Goal: Information Seeking & Learning: Find specific fact

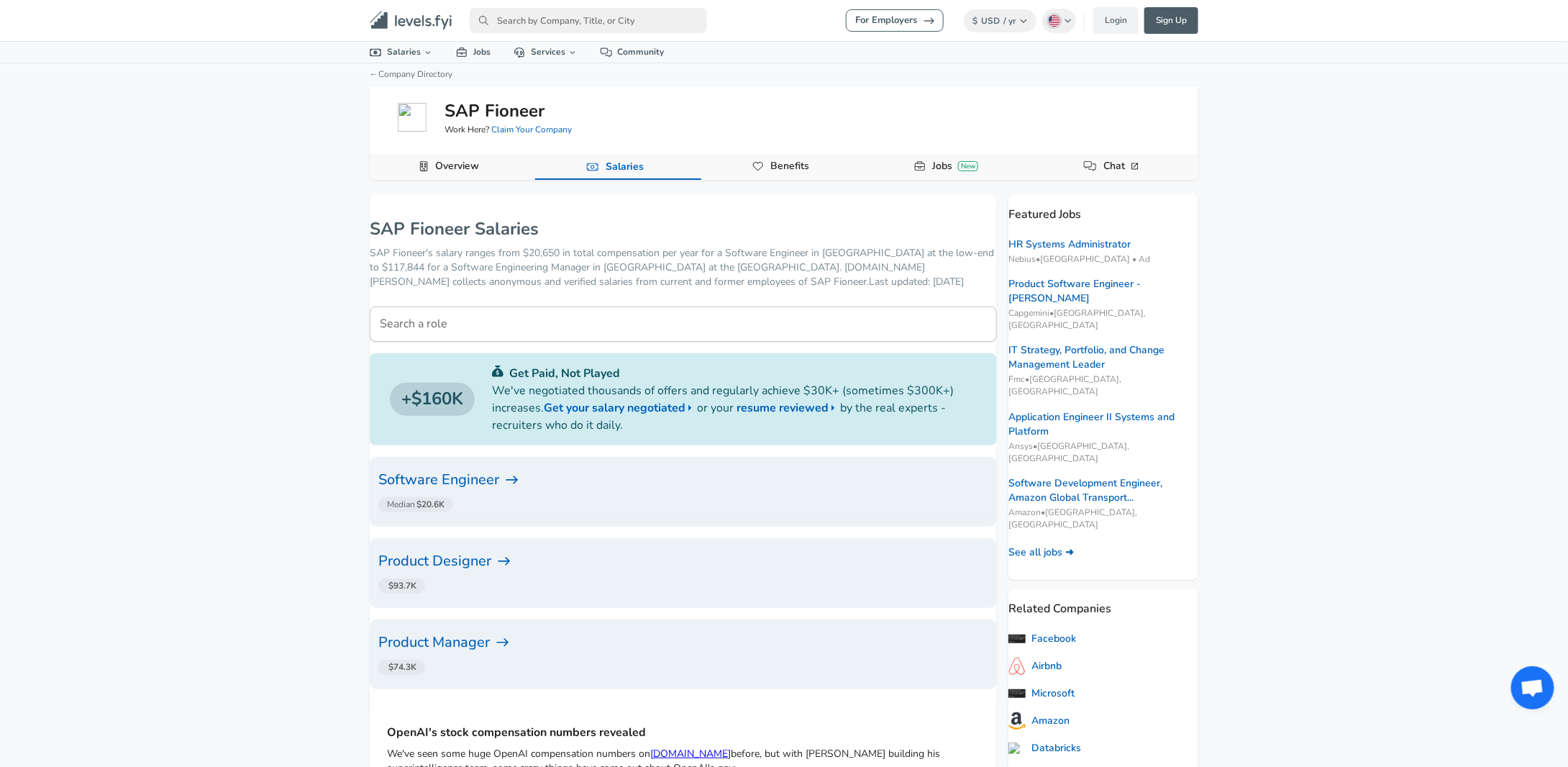
click at [500, 478] on h6 "Software Engineer" at bounding box center [683, 480] width 610 height 23
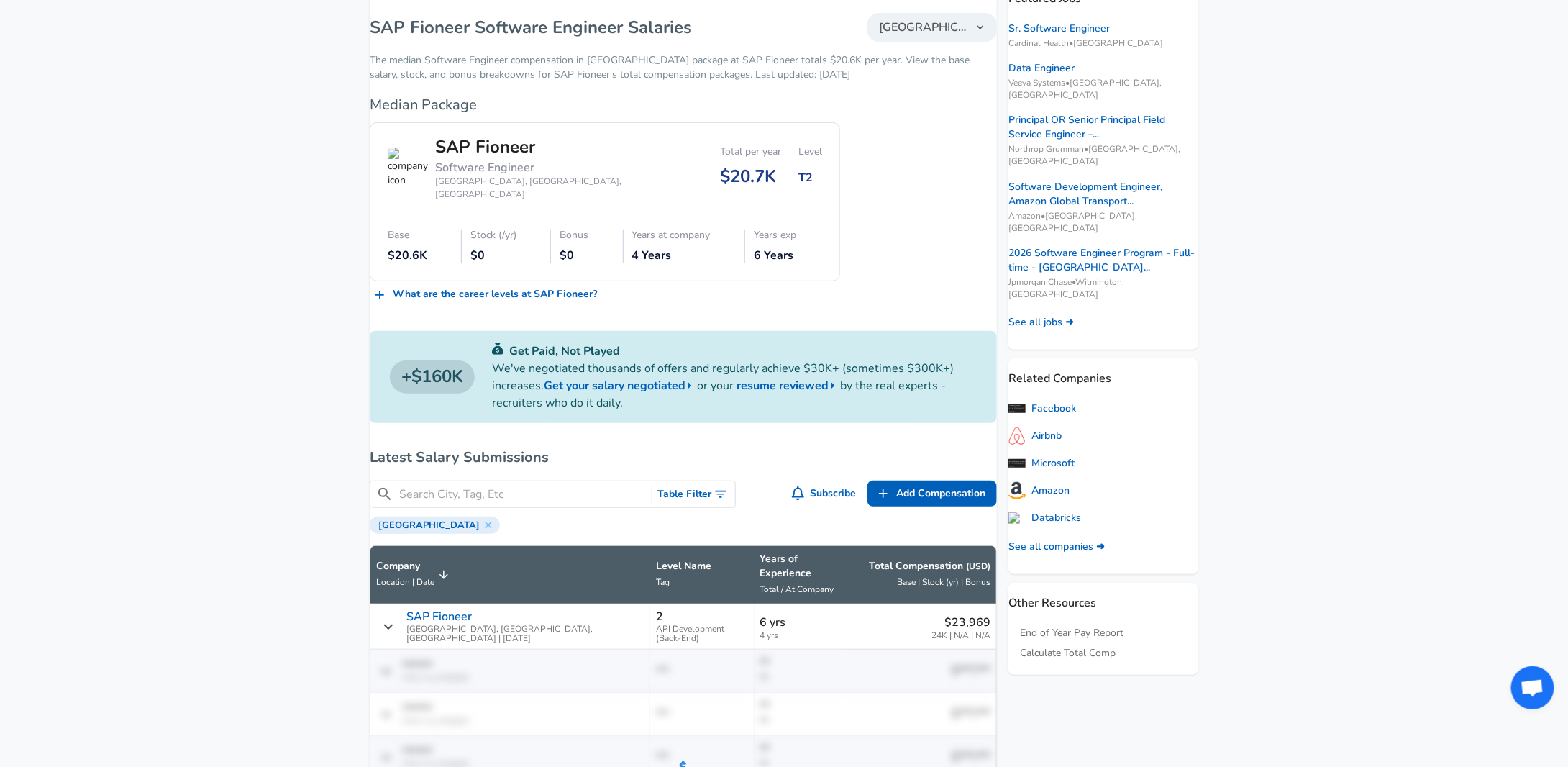
scroll to position [504, 0]
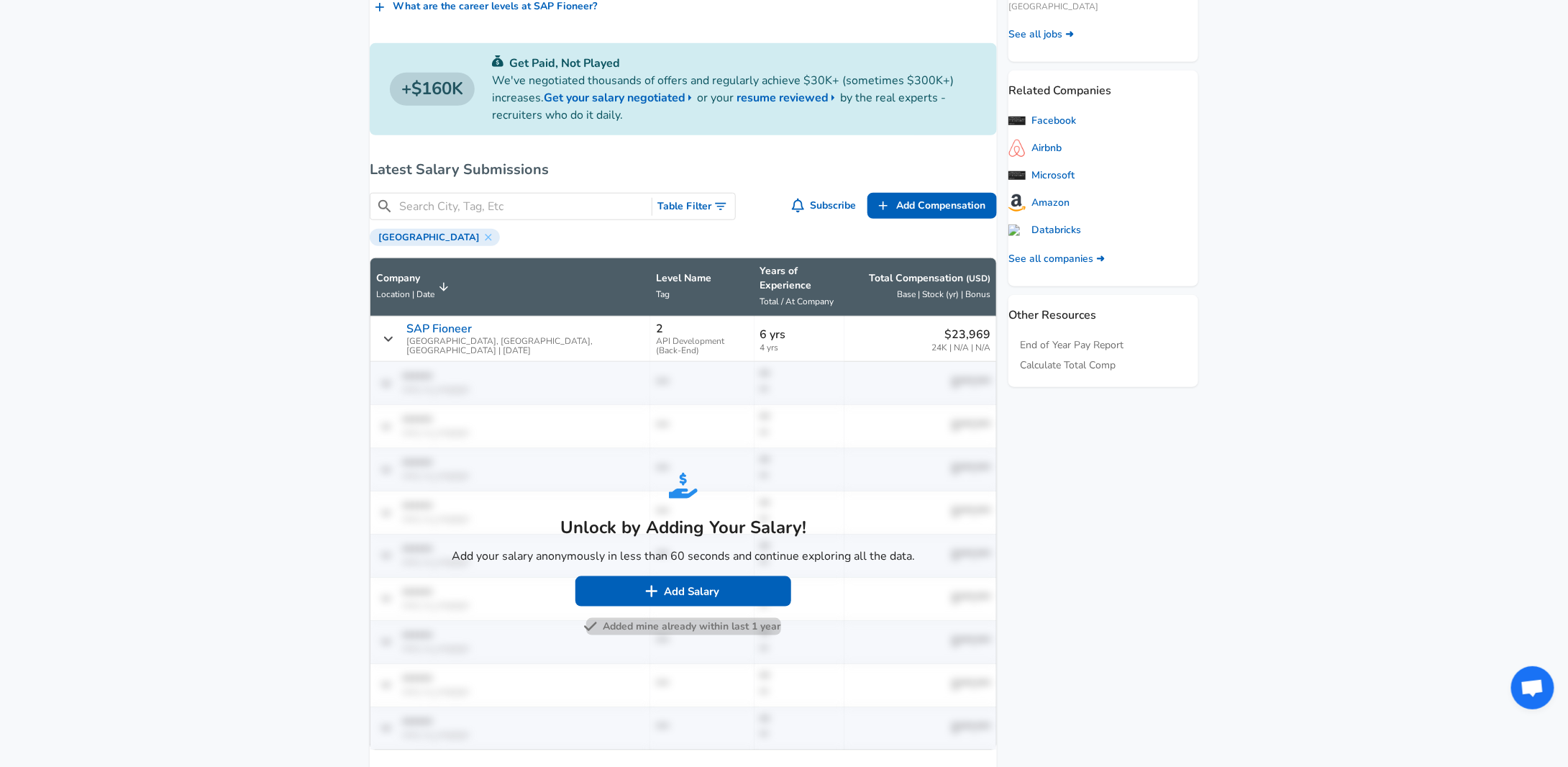
click at [676, 618] on button "Added mine already within last 1 year" at bounding box center [684, 626] width 195 height 18
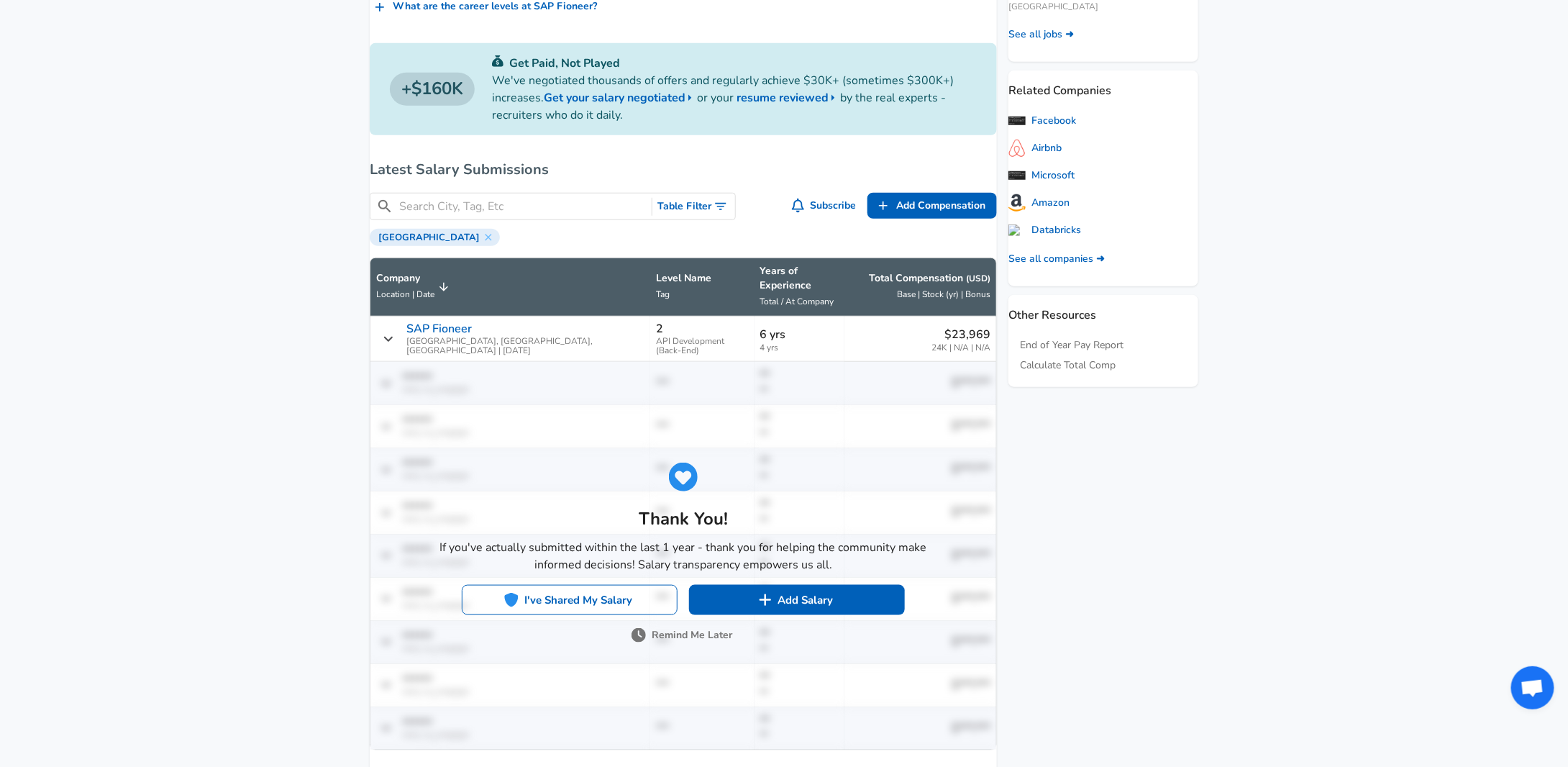
click at [620, 585] on button "I've Shared My Salary" at bounding box center [569, 600] width 216 height 31
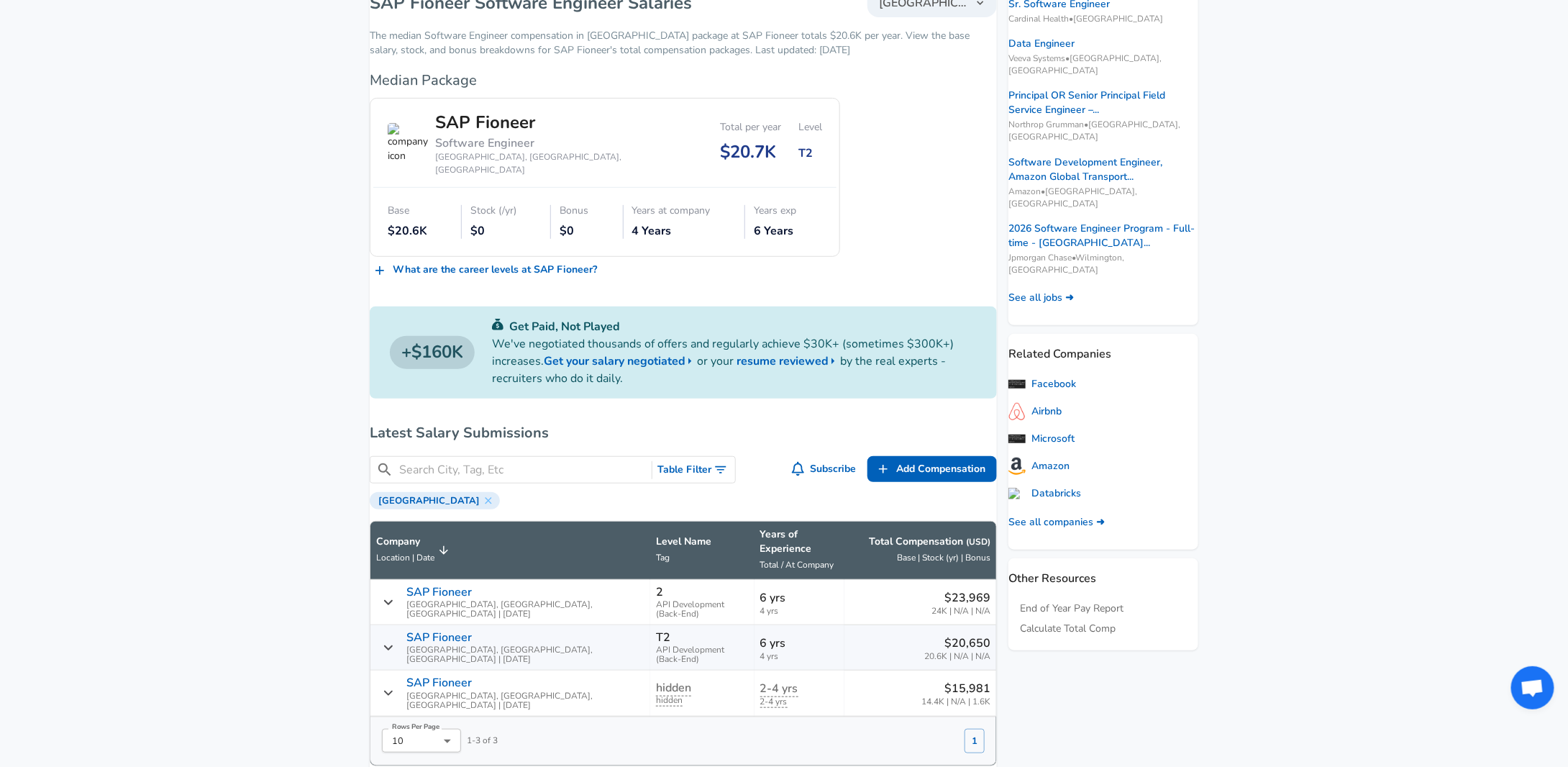
scroll to position [72, 0]
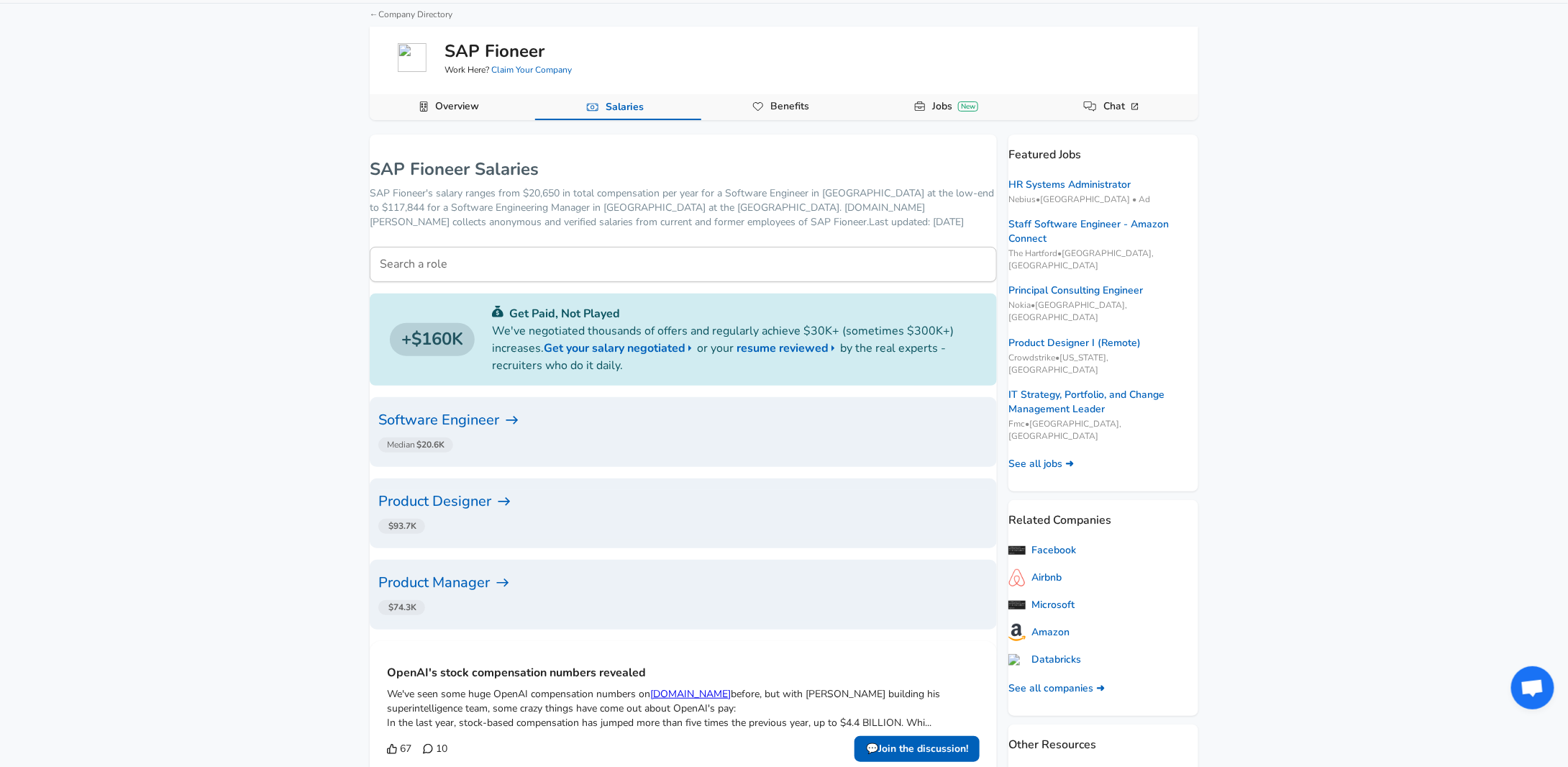
scroll to position [144, 0]
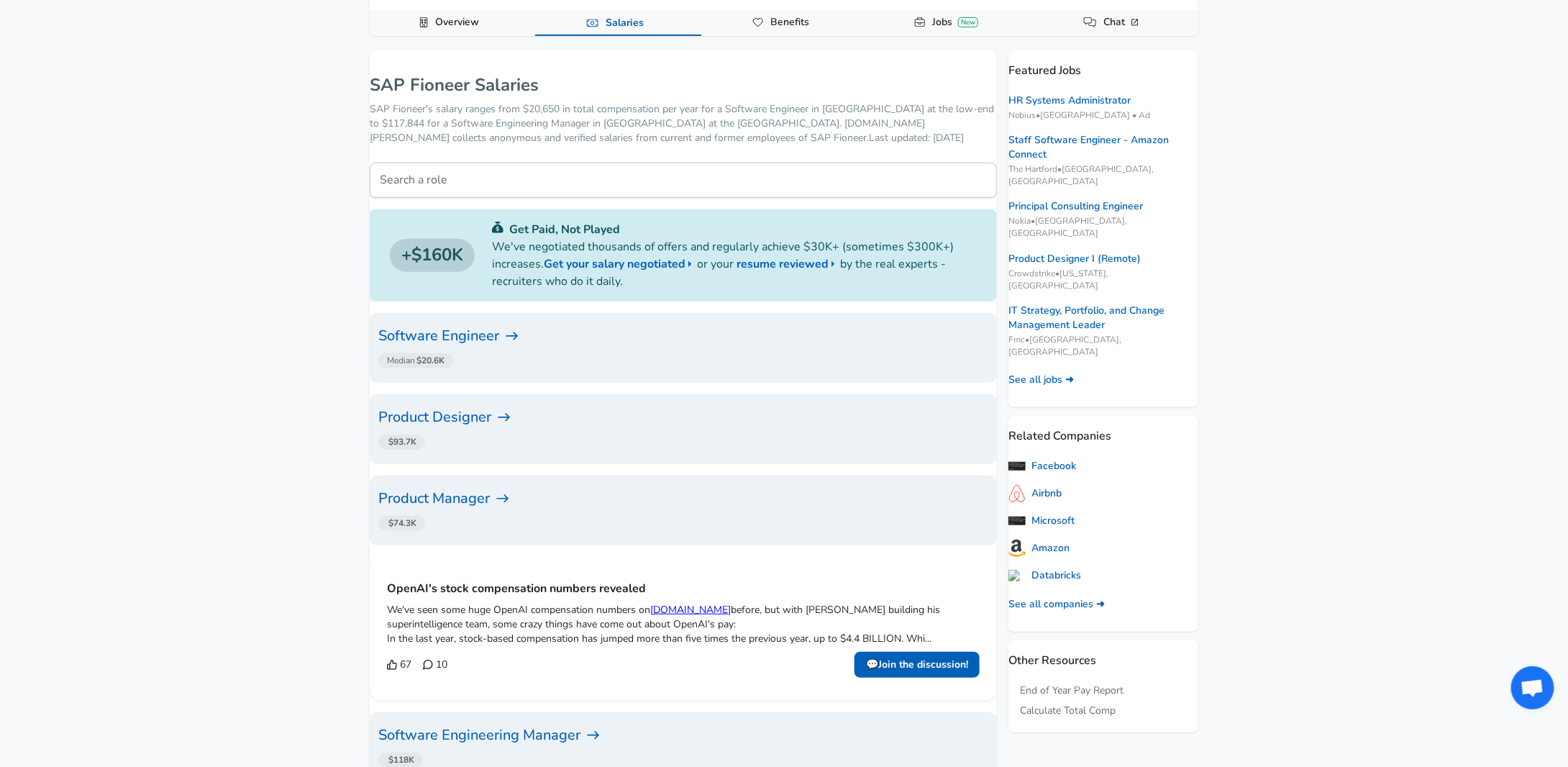
click at [510, 497] on h6 "Product Manager" at bounding box center [683, 498] width 610 height 23
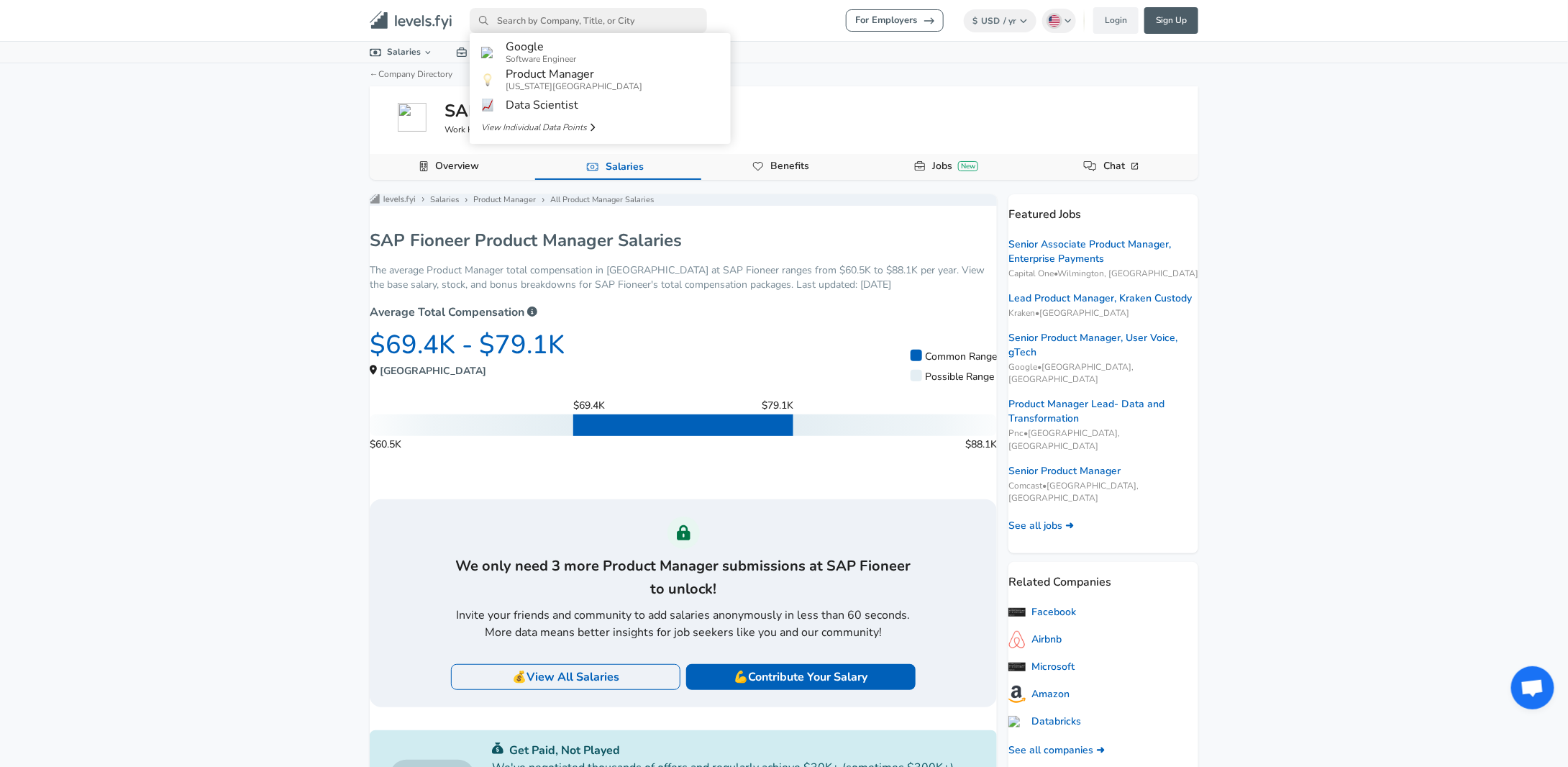
click at [600, 17] on input "primary" at bounding box center [588, 20] width 238 height 25
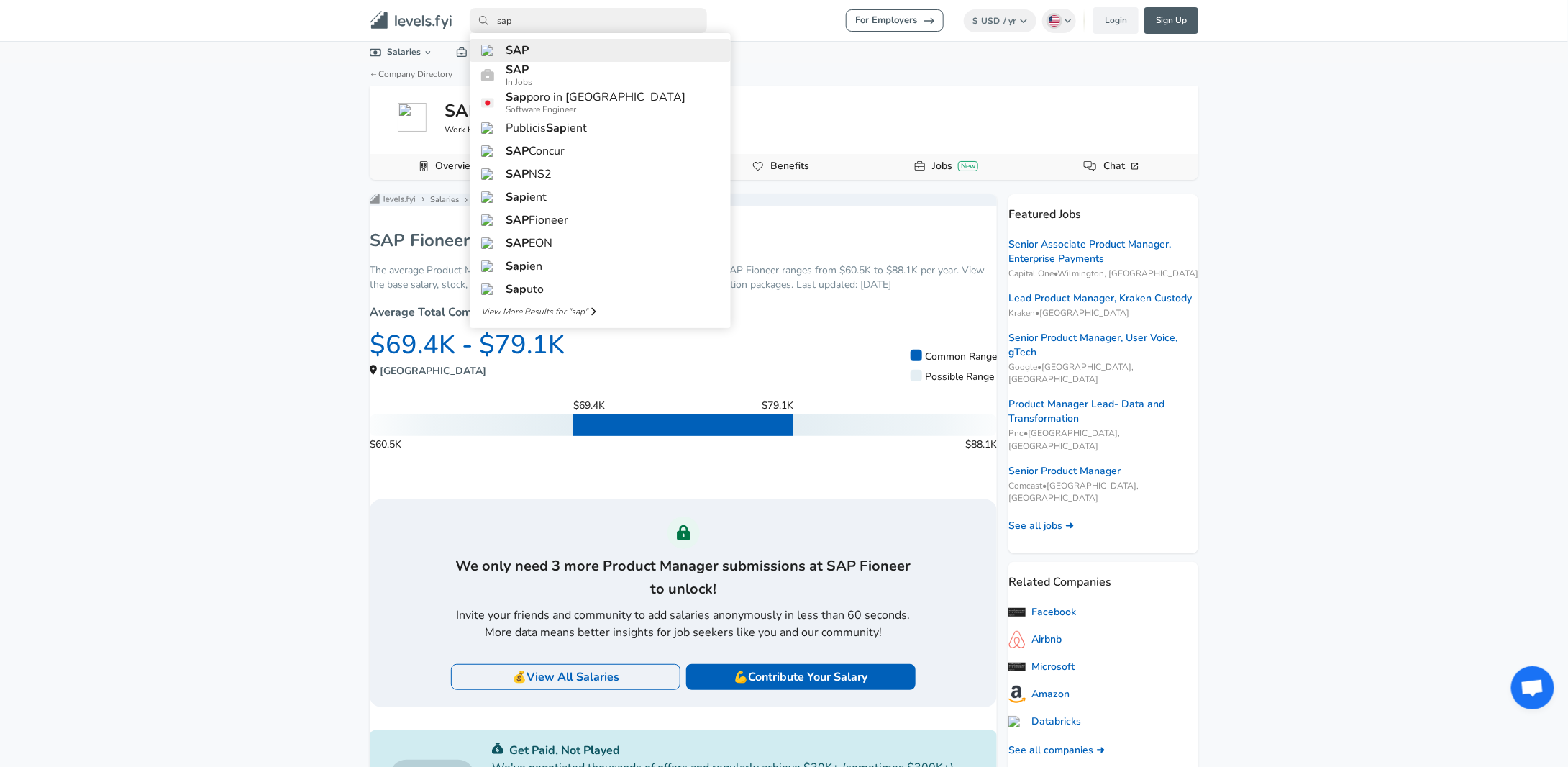
type input "sap"
click at [581, 42] on link "SAP" at bounding box center [600, 51] width 261 height 23
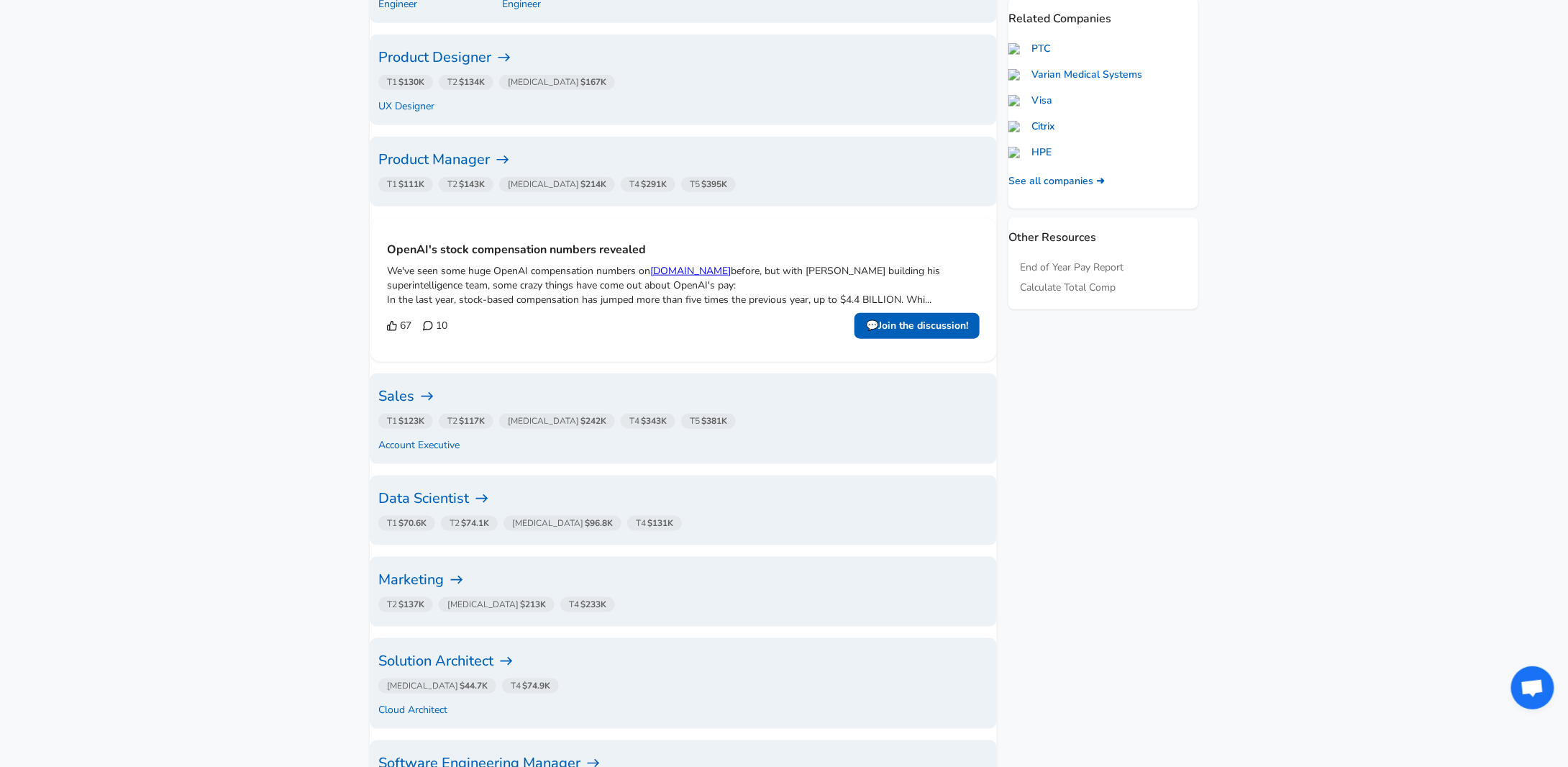
scroll to position [215, 0]
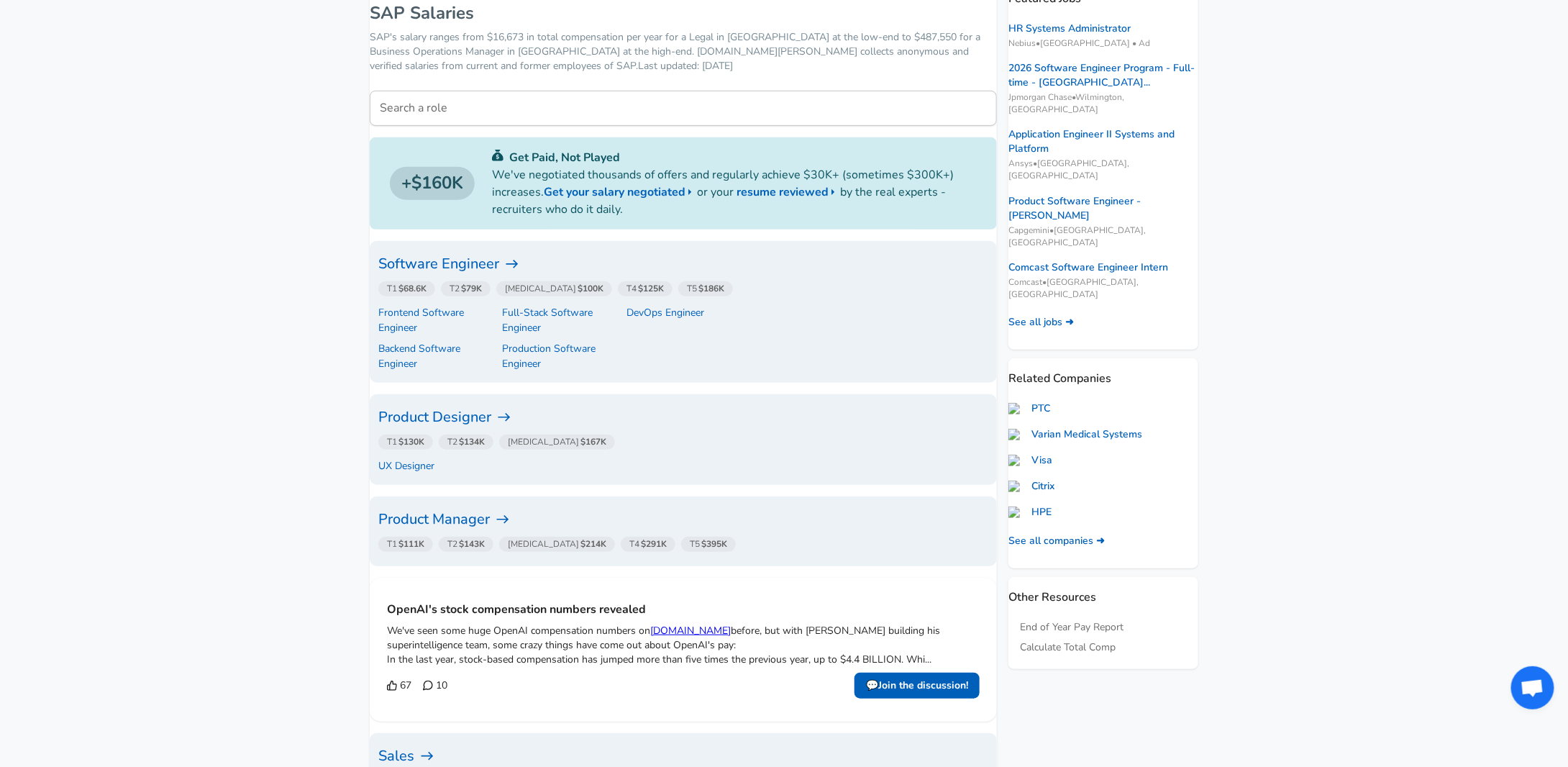
click at [518, 262] on icon at bounding box center [512, 263] width 12 height 9
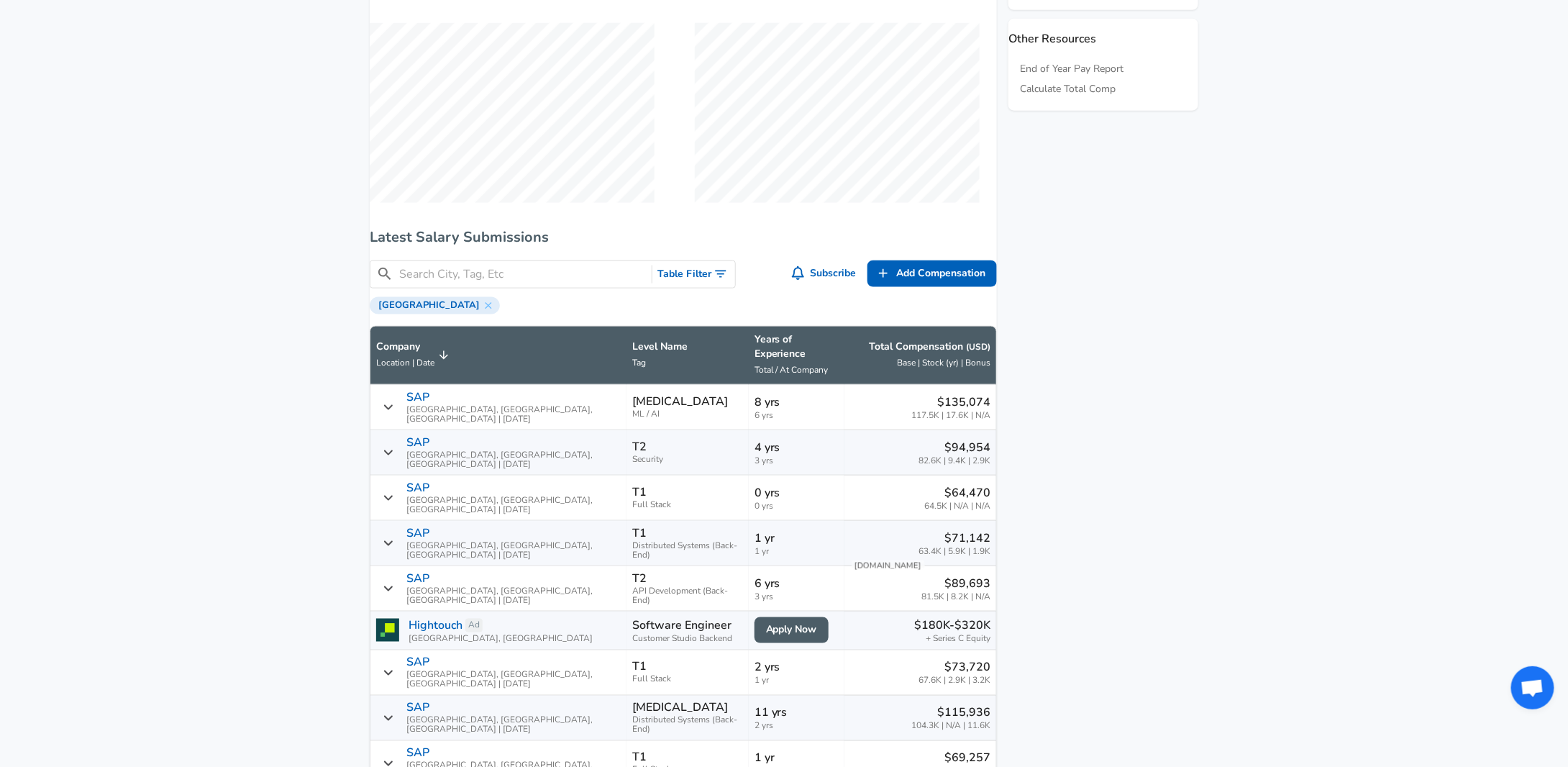
scroll to position [647, 0]
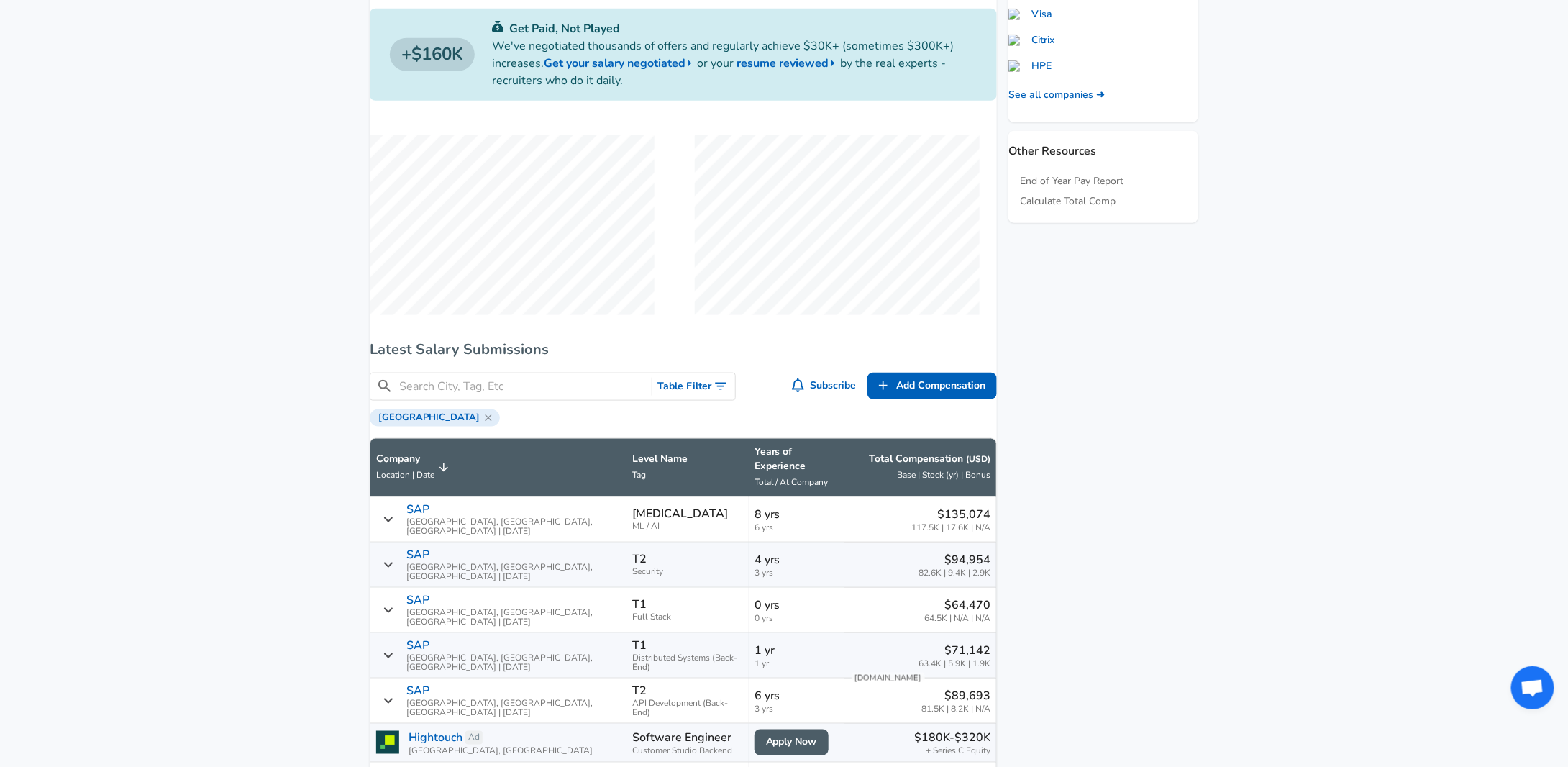
click at [483, 423] on icon at bounding box center [489, 417] width 11 height 11
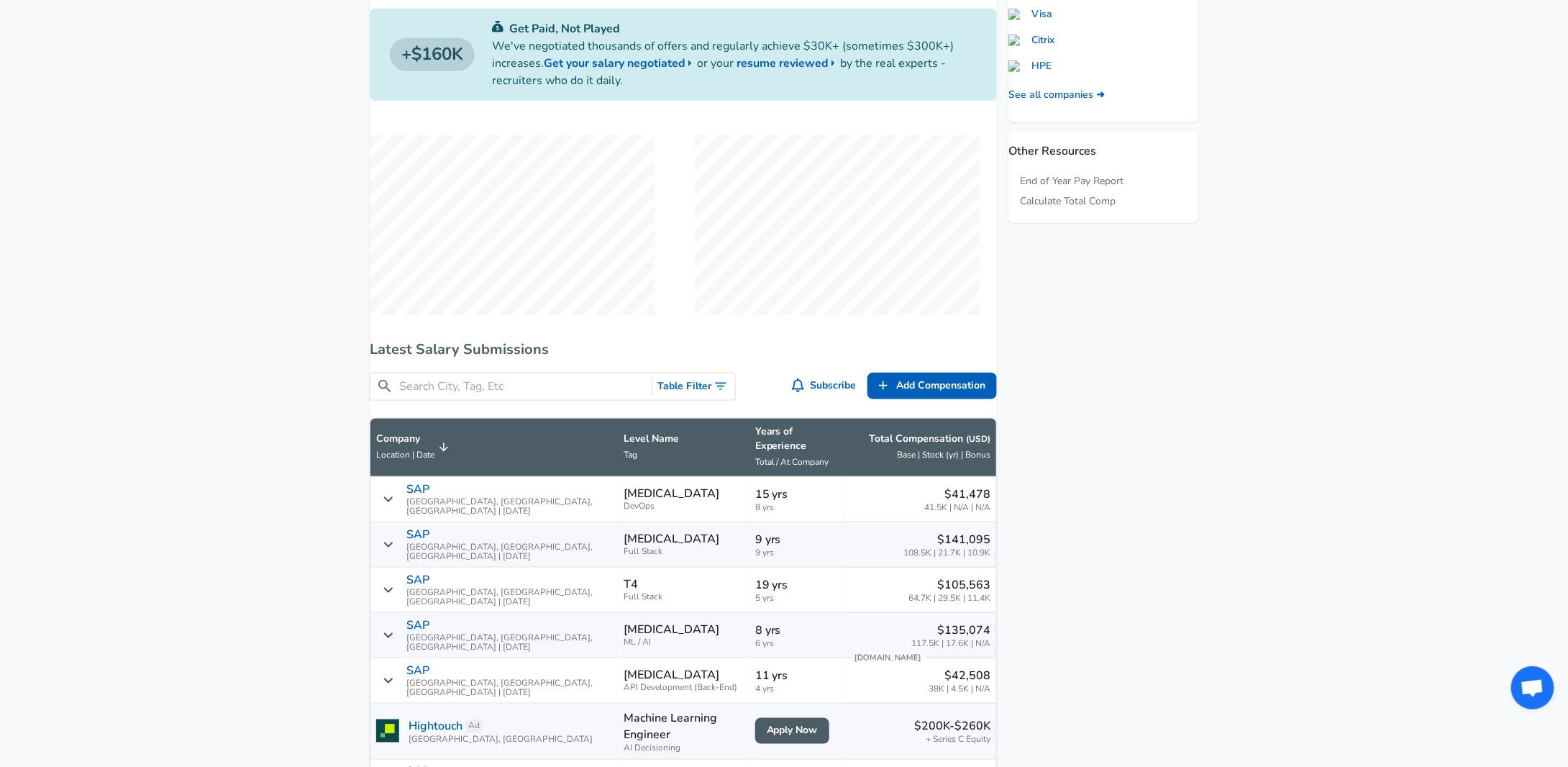
click at [705, 395] on button "Table Filter" at bounding box center [693, 387] width 82 height 27
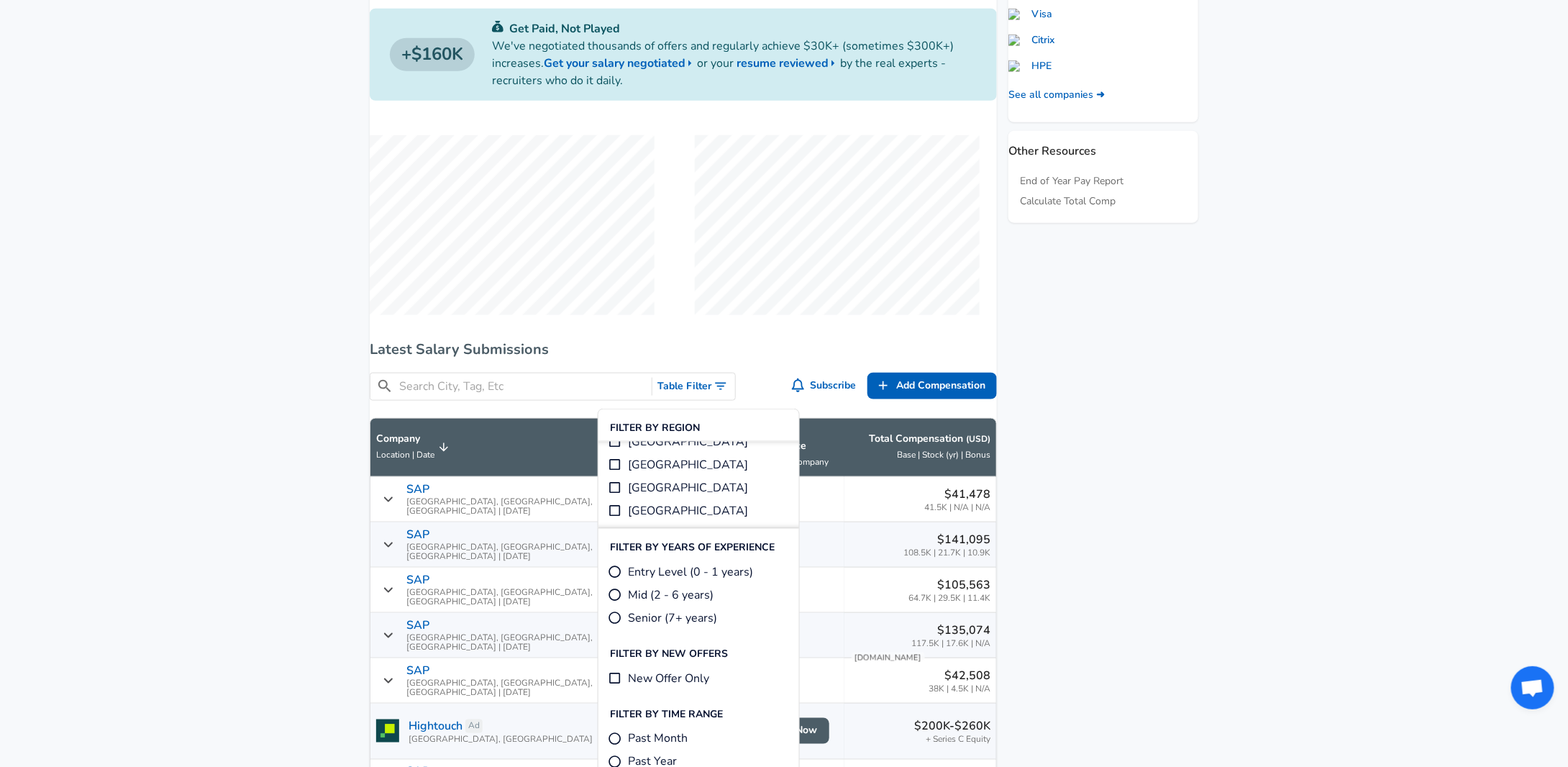
scroll to position [719, 0]
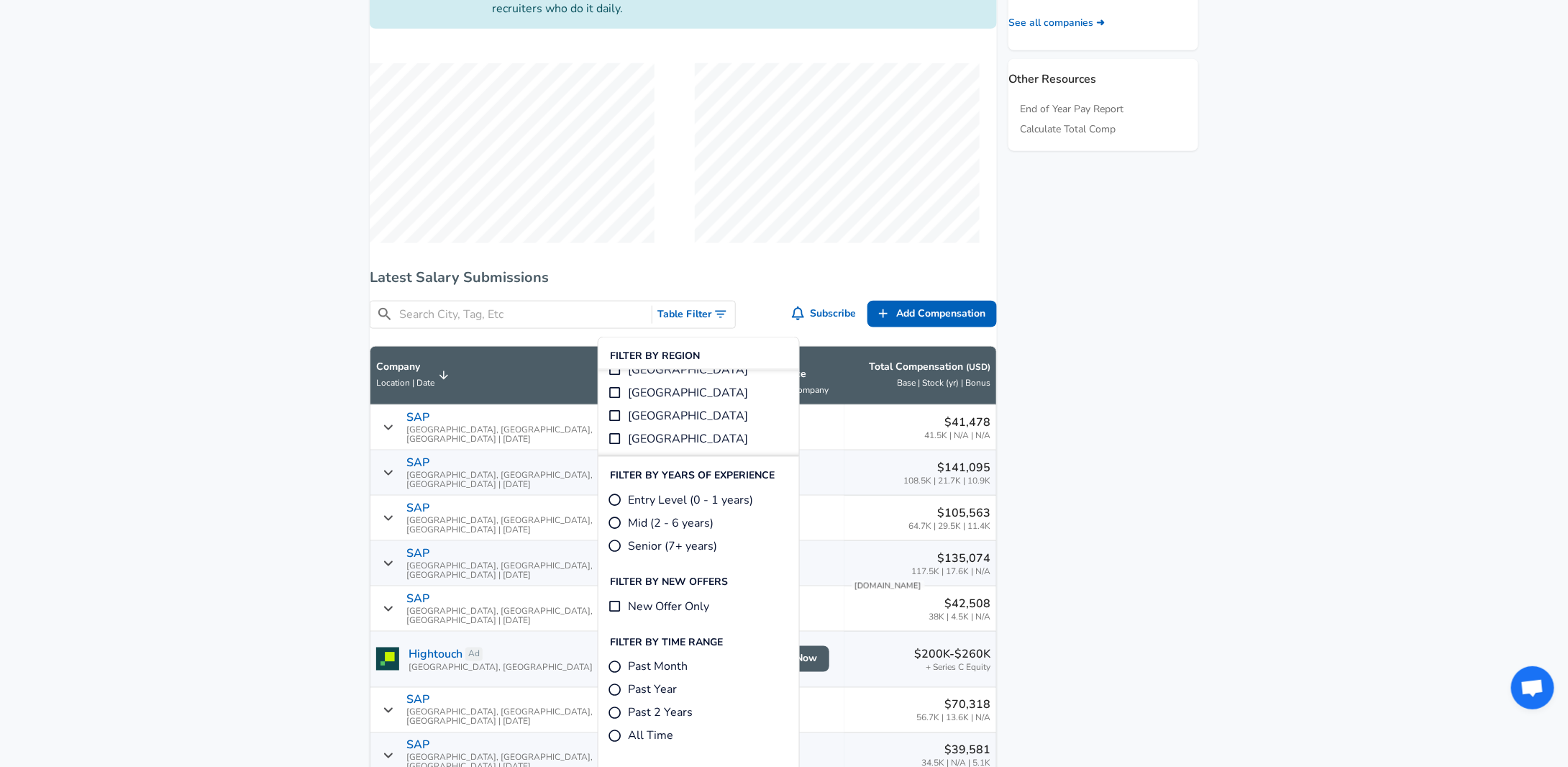
click at [614, 437] on input "[GEOGRAPHIC_DATA]" at bounding box center [615, 439] width 14 height 14
checkbox input "true"
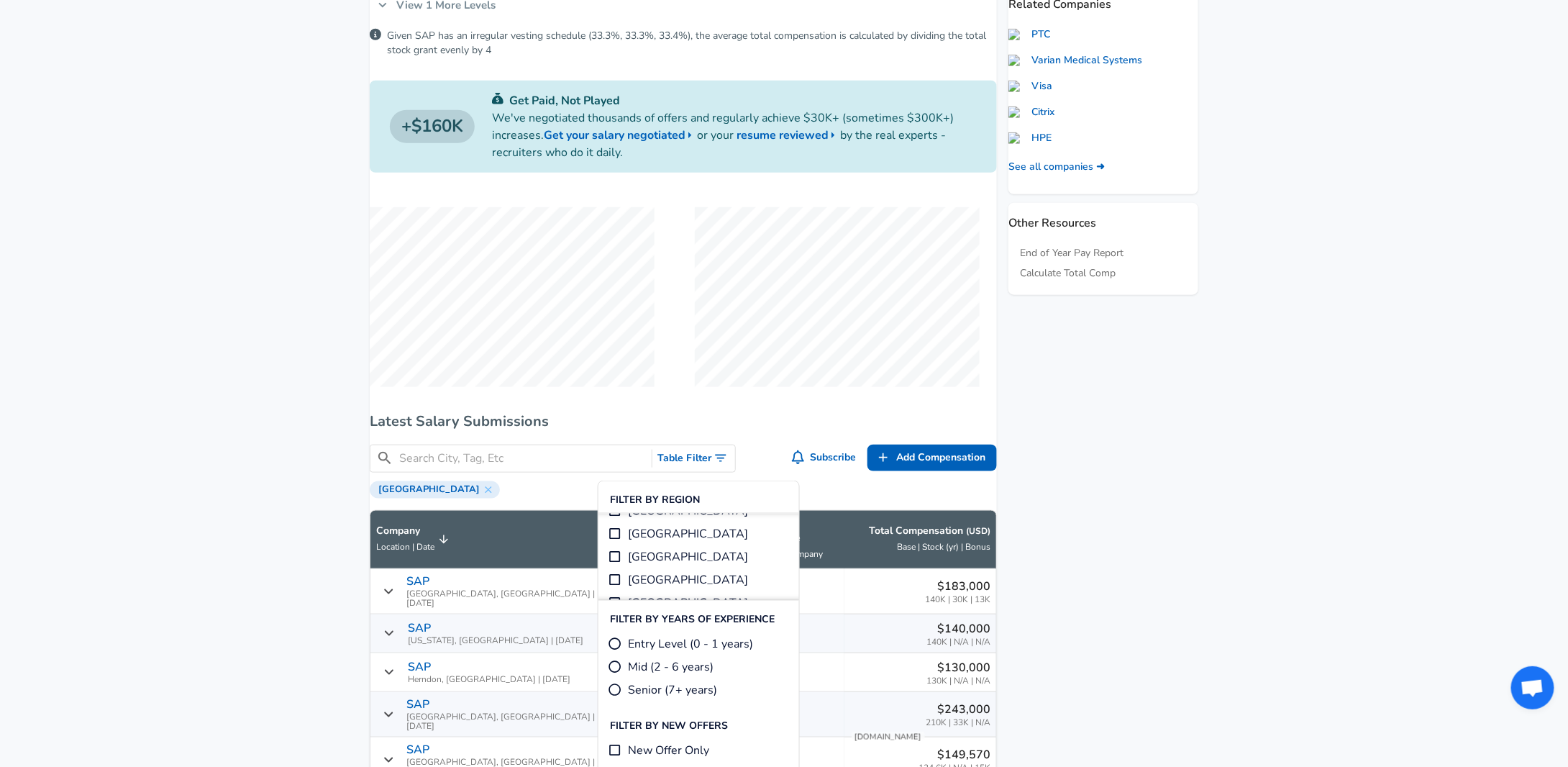
scroll to position [409, 0]
click at [1154, 557] on aside "Featured Jobs JAVA/Mulesoft Developer - 5860384 Accenture • Ewing, NJ Software …" at bounding box center [1098, 761] width 201 height 2285
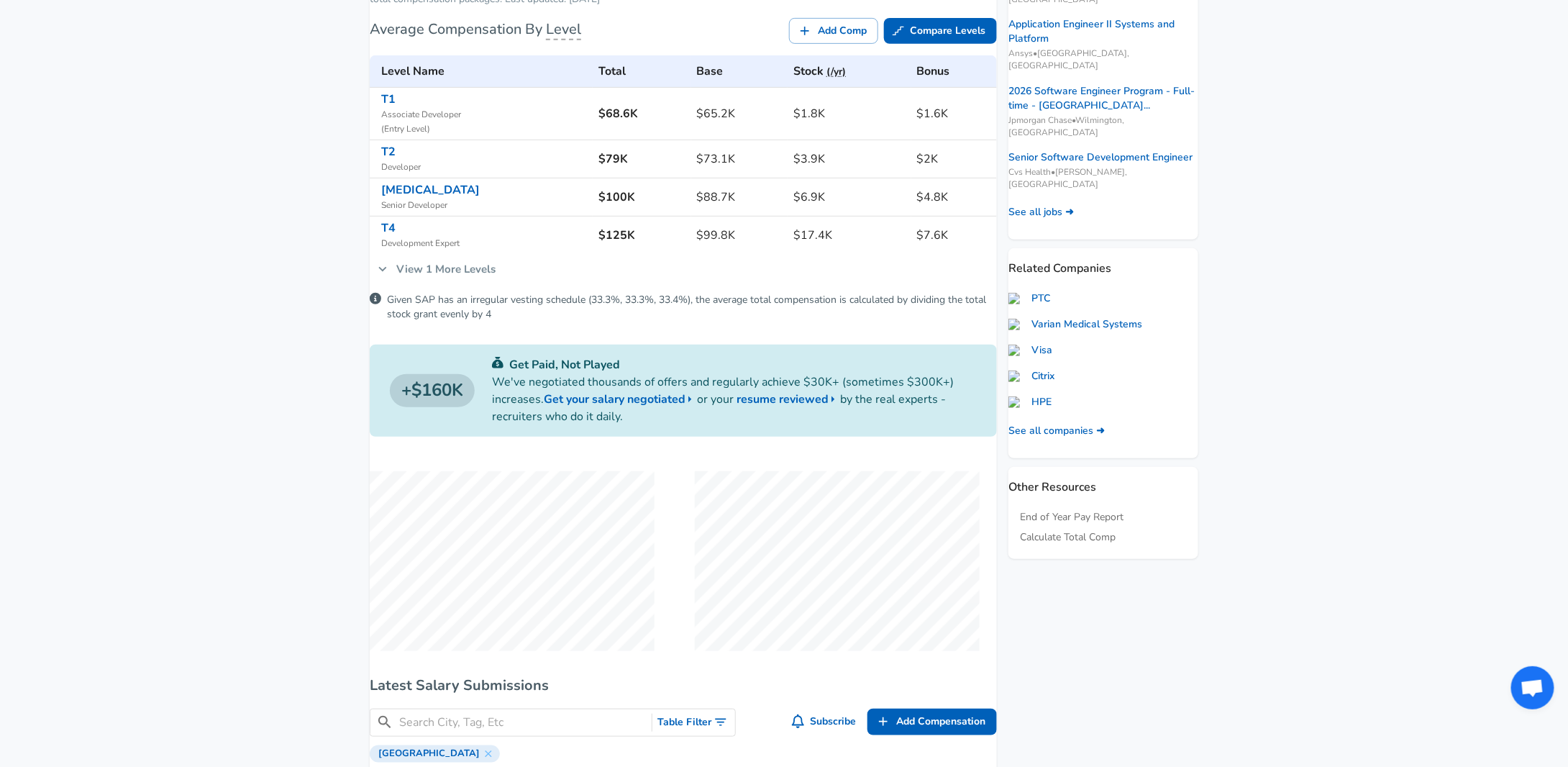
scroll to position [215, 0]
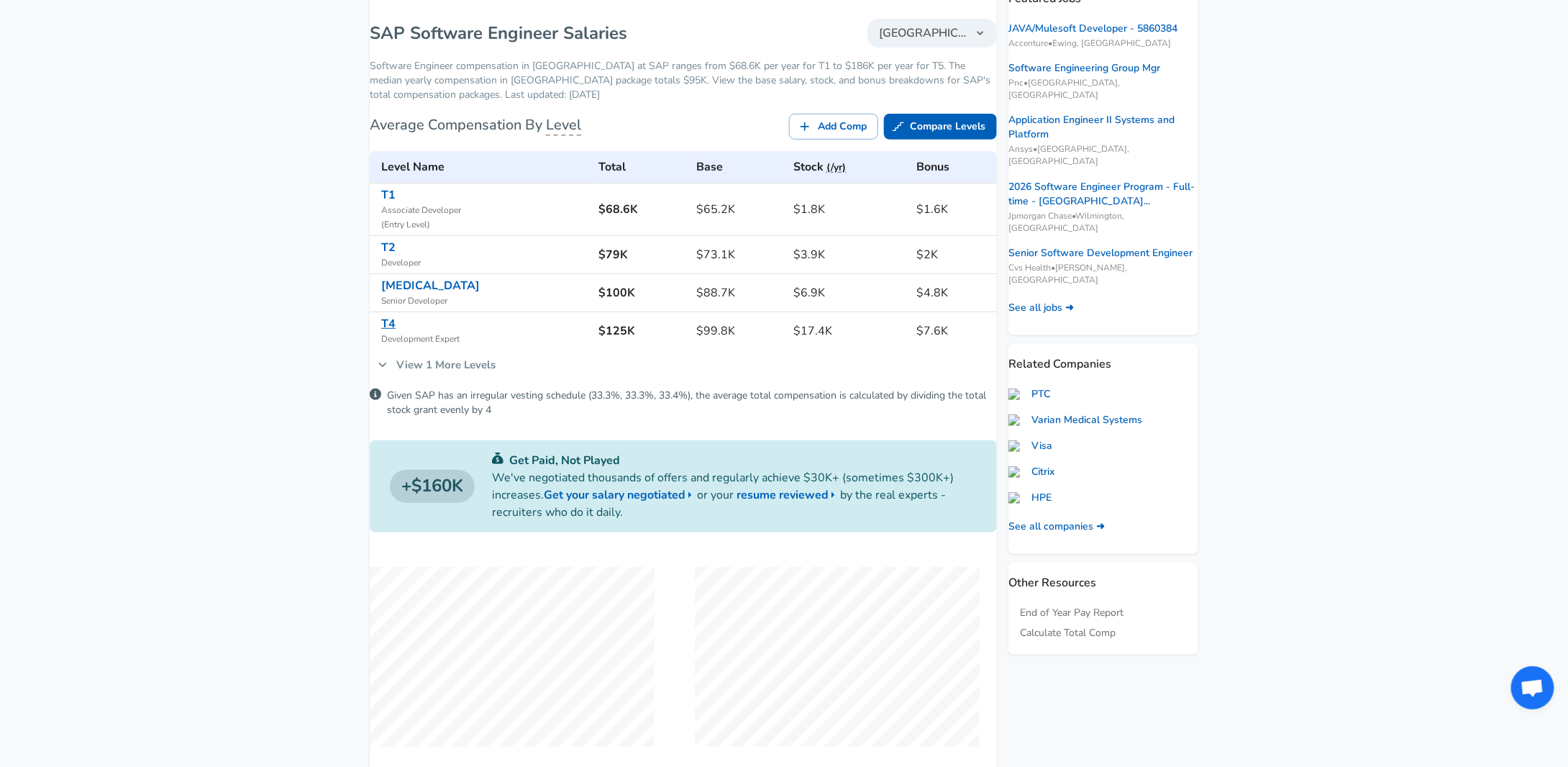
click at [396, 331] on link "T4" at bounding box center [388, 324] width 14 height 16
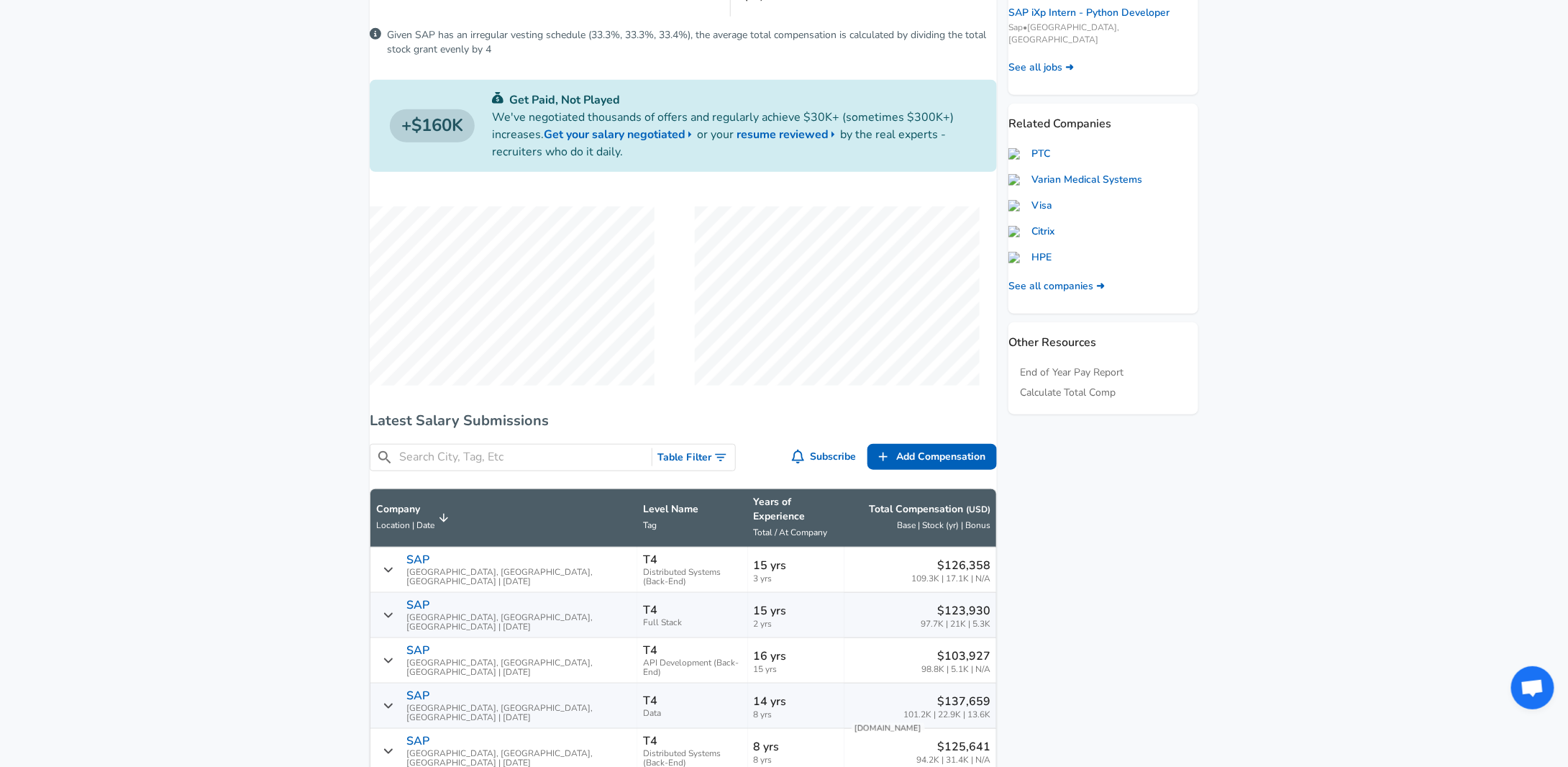
scroll to position [575, 0]
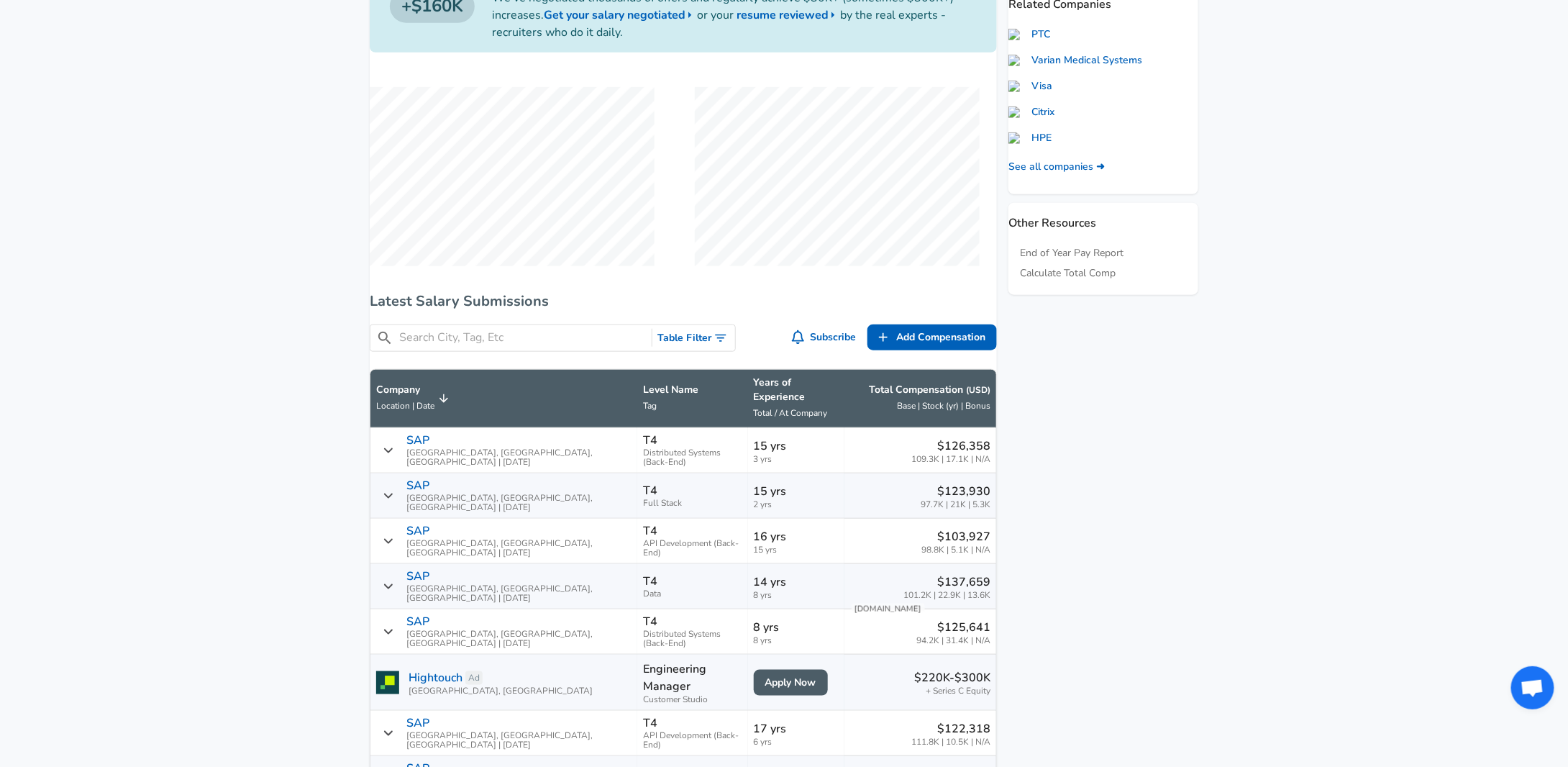
click at [693, 351] on button "Table Filter" at bounding box center [693, 338] width 82 height 27
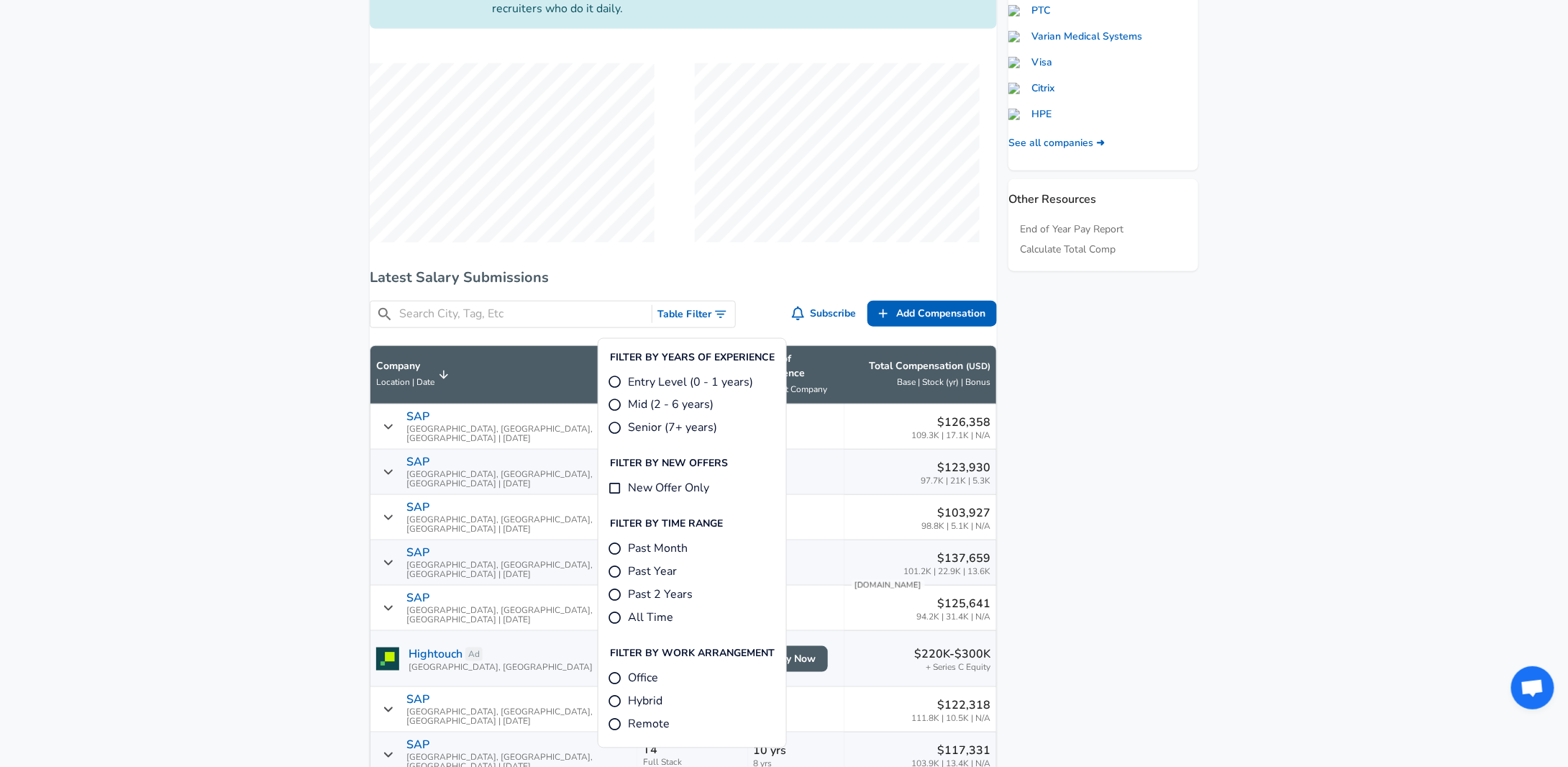
scroll to position [791, 0]
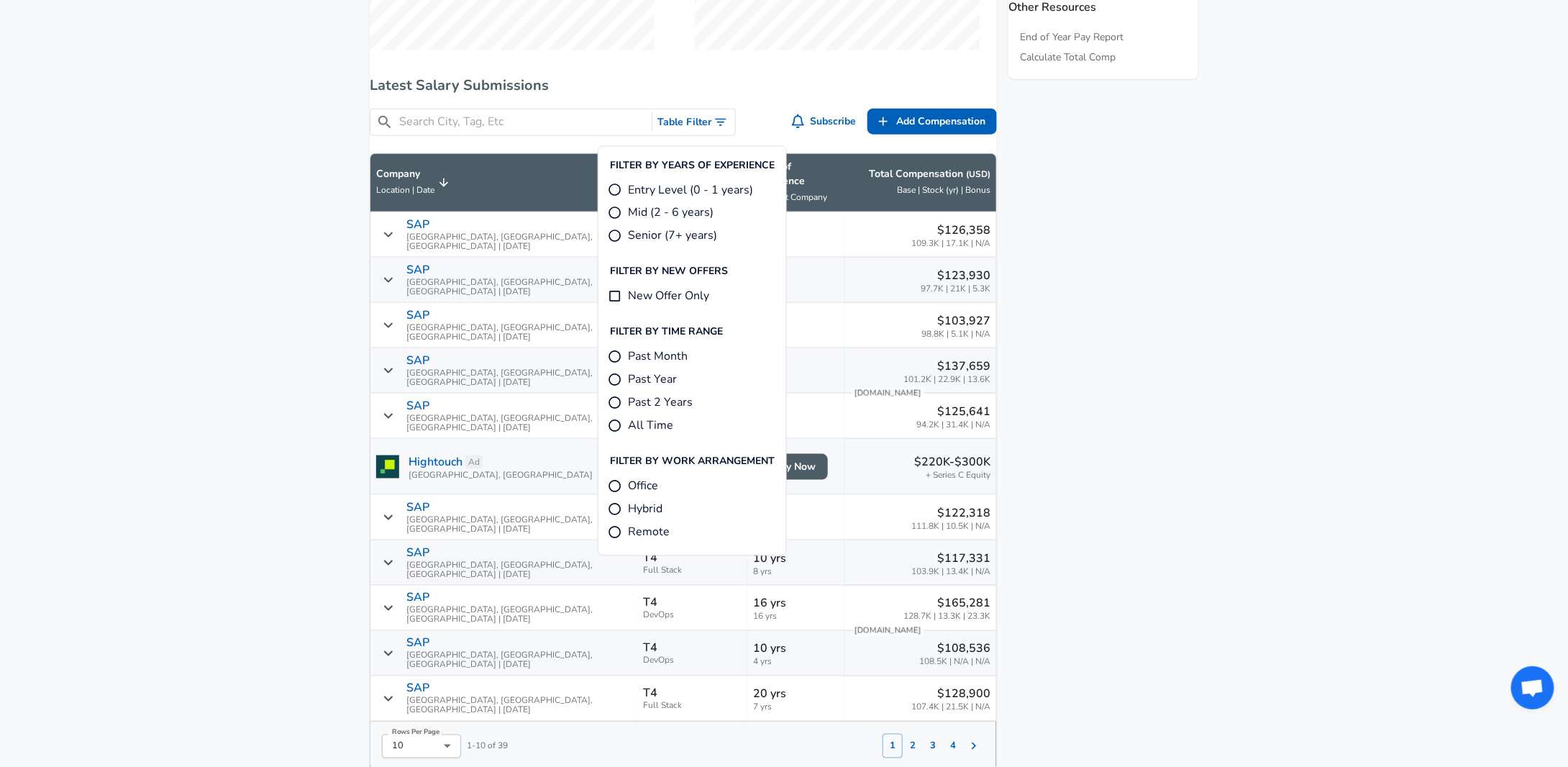
click at [1193, 241] on aside "Featured Jobs Software Development Engineer, Amazon Global Transport... Amazon …" at bounding box center [1098, 209] width 201 height 1611
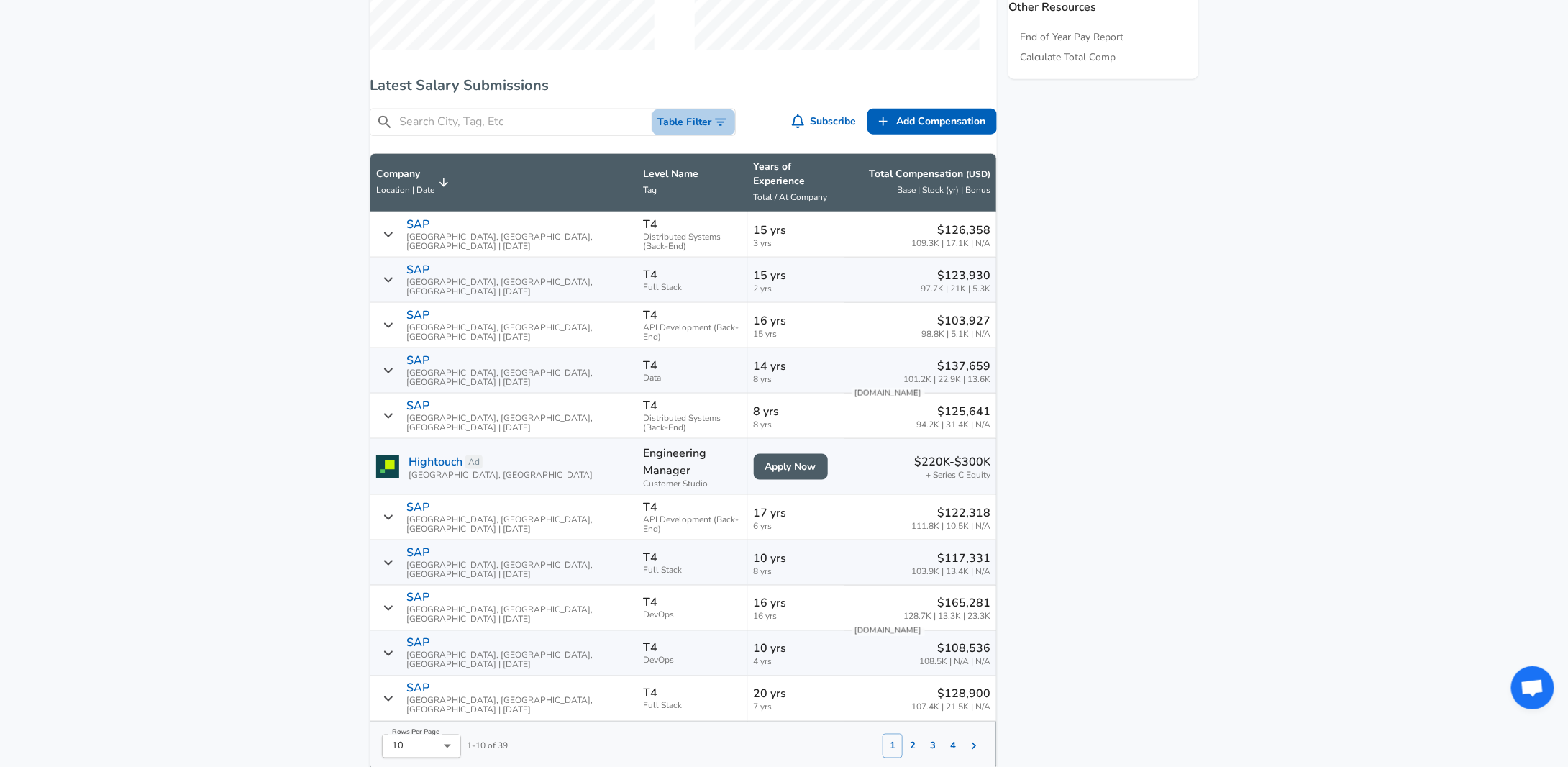
click at [666, 136] on button "Table Filter" at bounding box center [693, 123] width 82 height 27
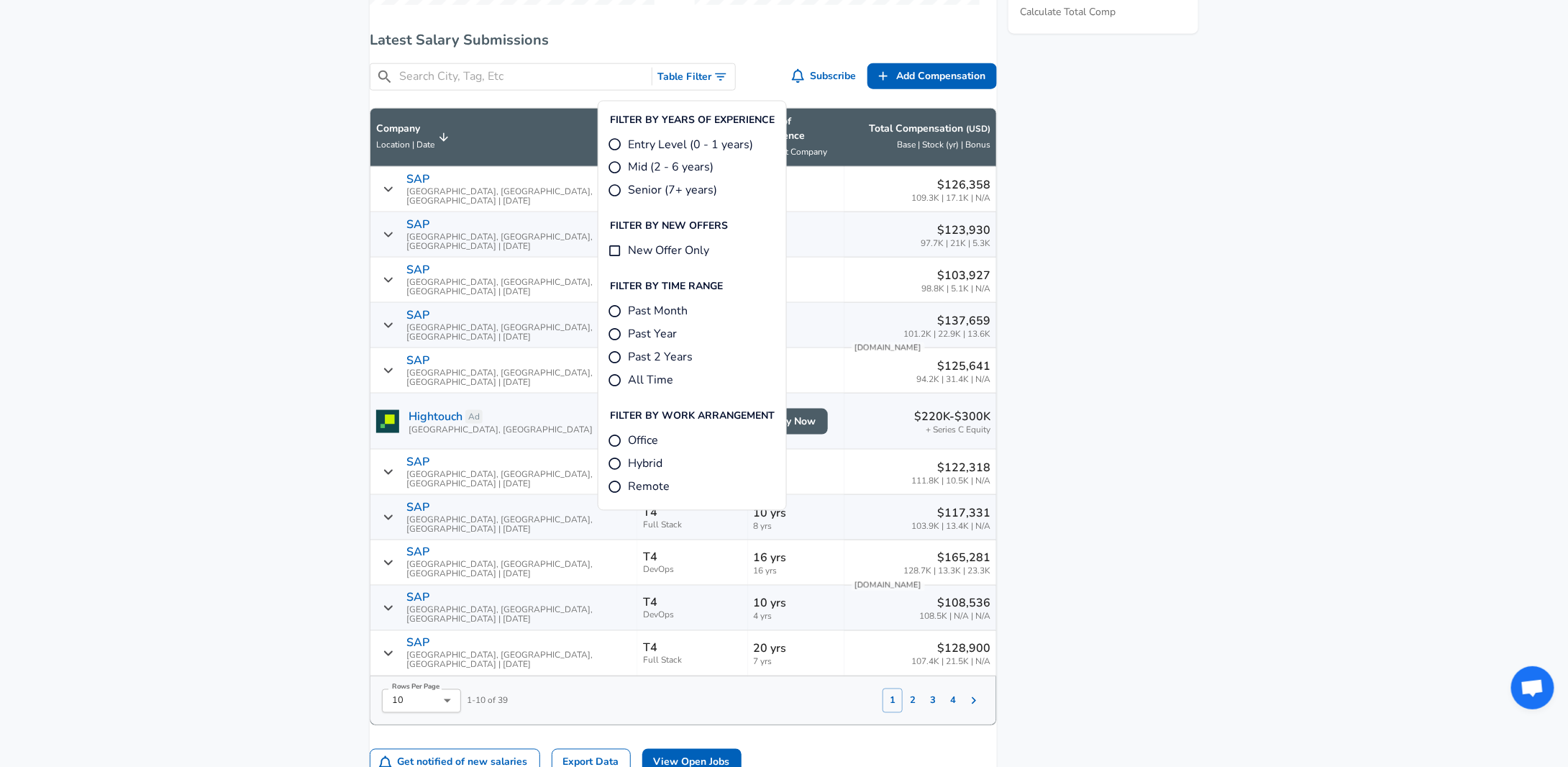
scroll to position [863, 0]
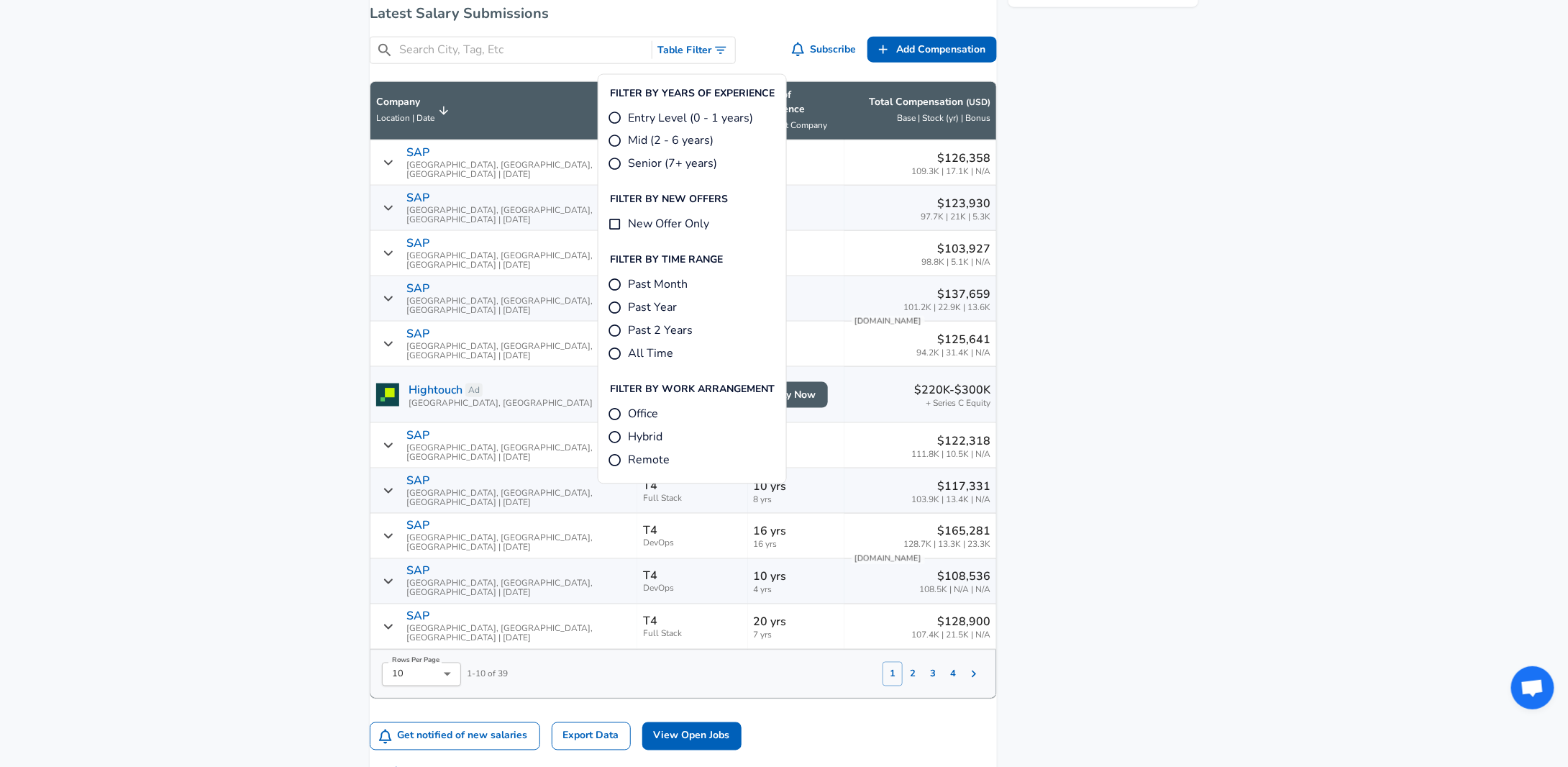
click at [1123, 279] on aside "Featured Jobs Software Development Engineer, Amazon Global Transport... Amazon …" at bounding box center [1098, 137] width 201 height 1611
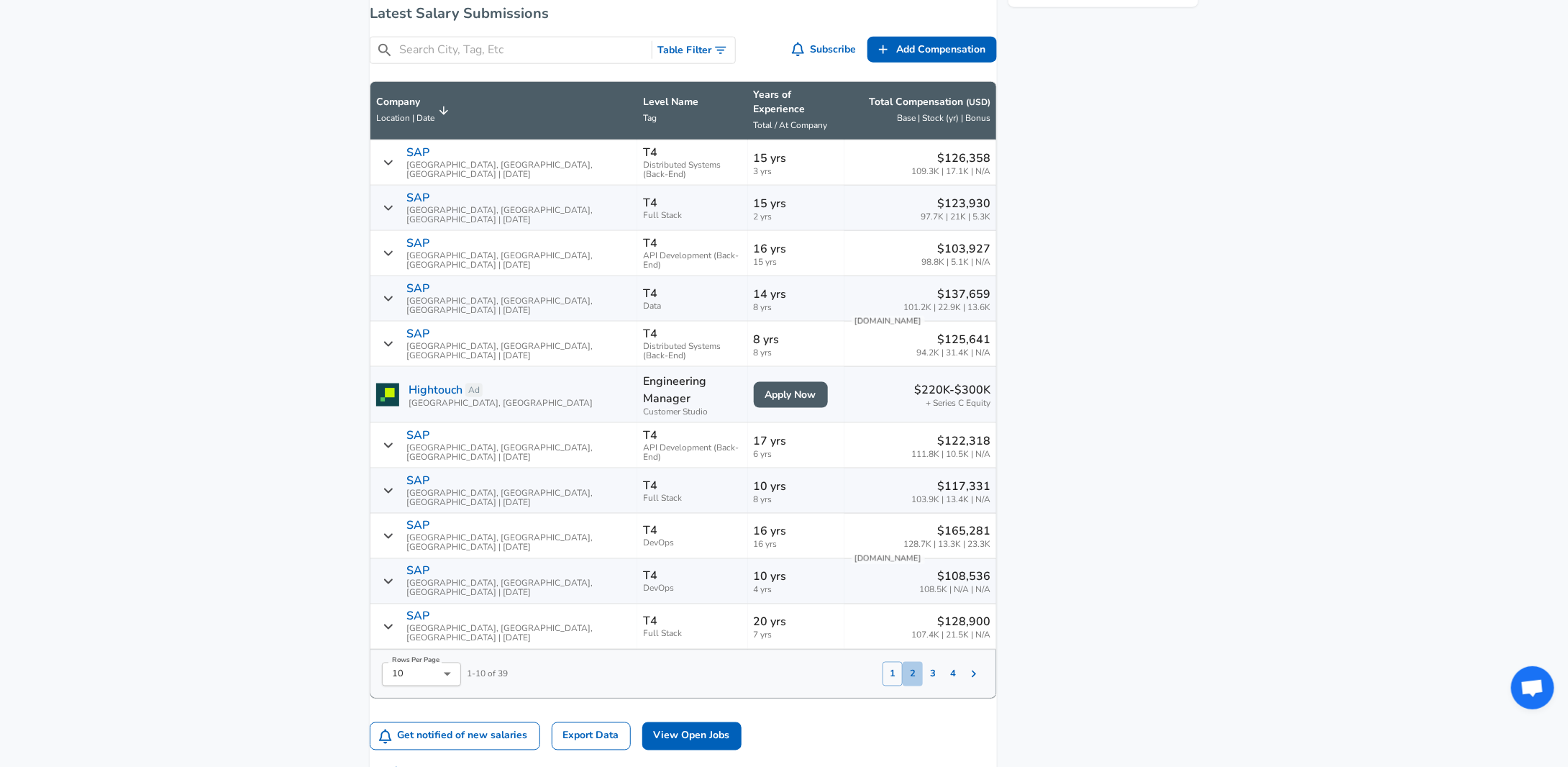
click at [902, 662] on button "2" at bounding box center [912, 674] width 20 height 25
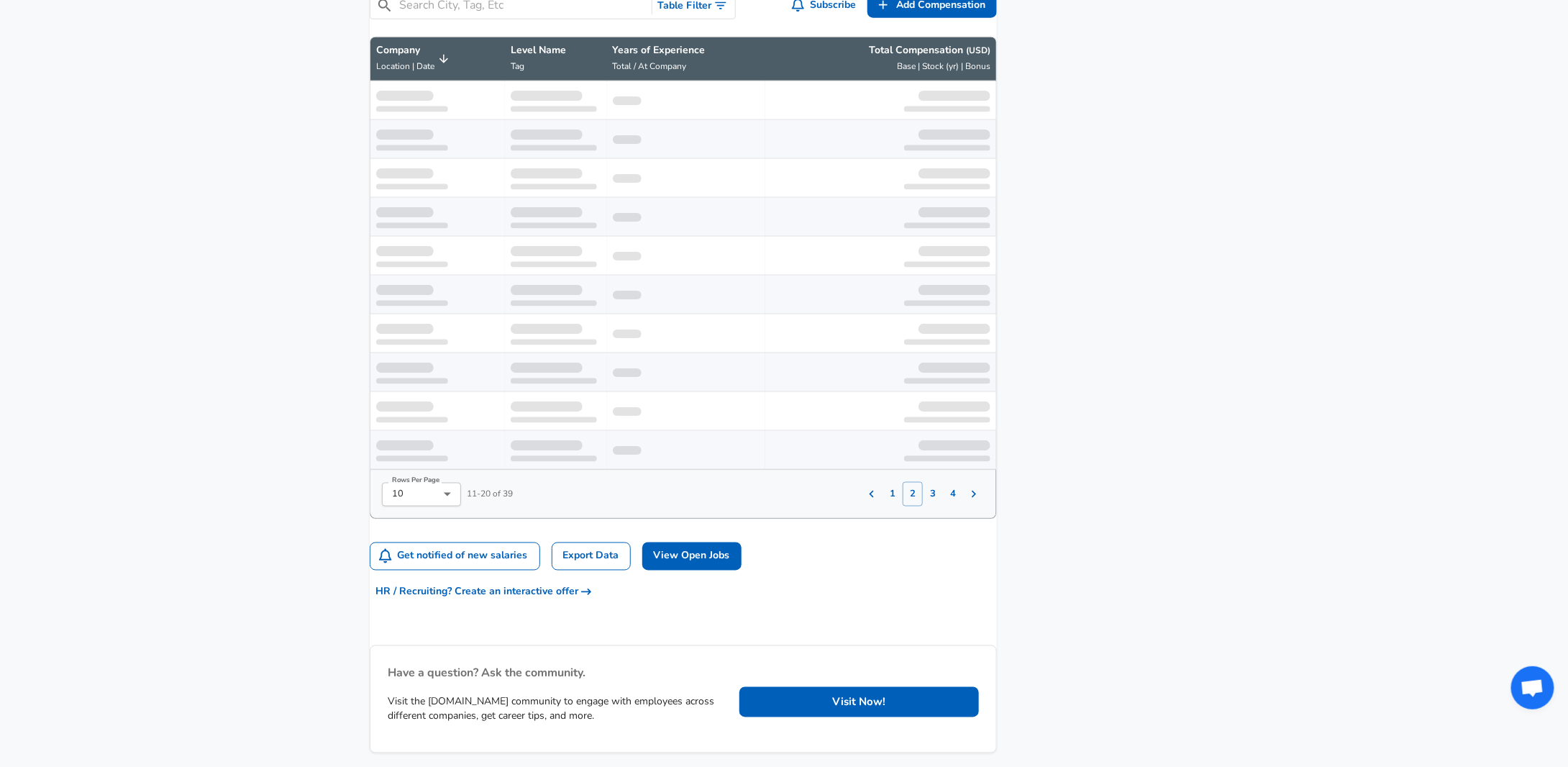
scroll to position [942, 0]
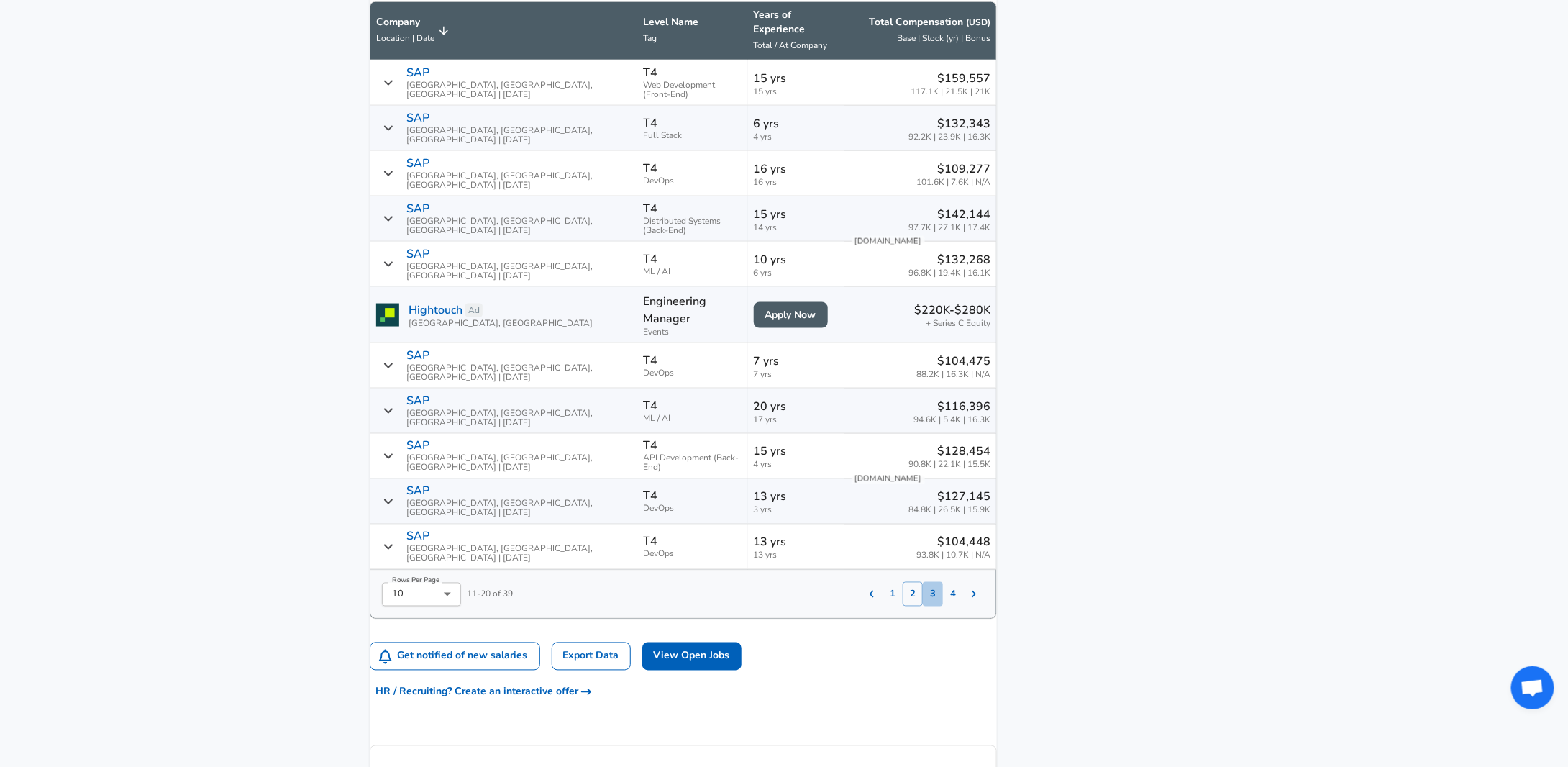
click at [922, 582] on button "3" at bounding box center [932, 595] width 20 height 25
click at [943, 582] on button "4" at bounding box center [952, 595] width 20 height 25
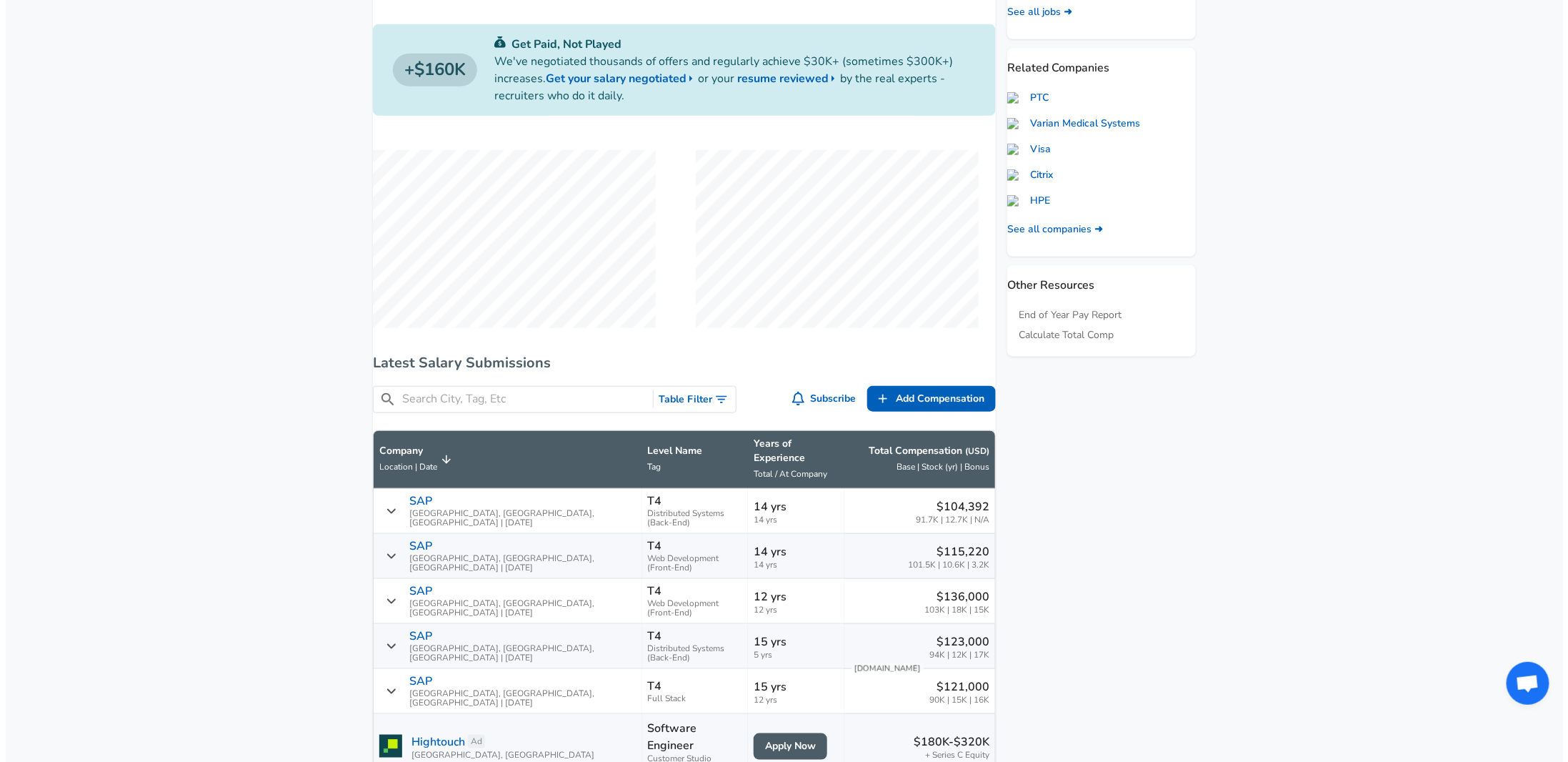
scroll to position [79, 0]
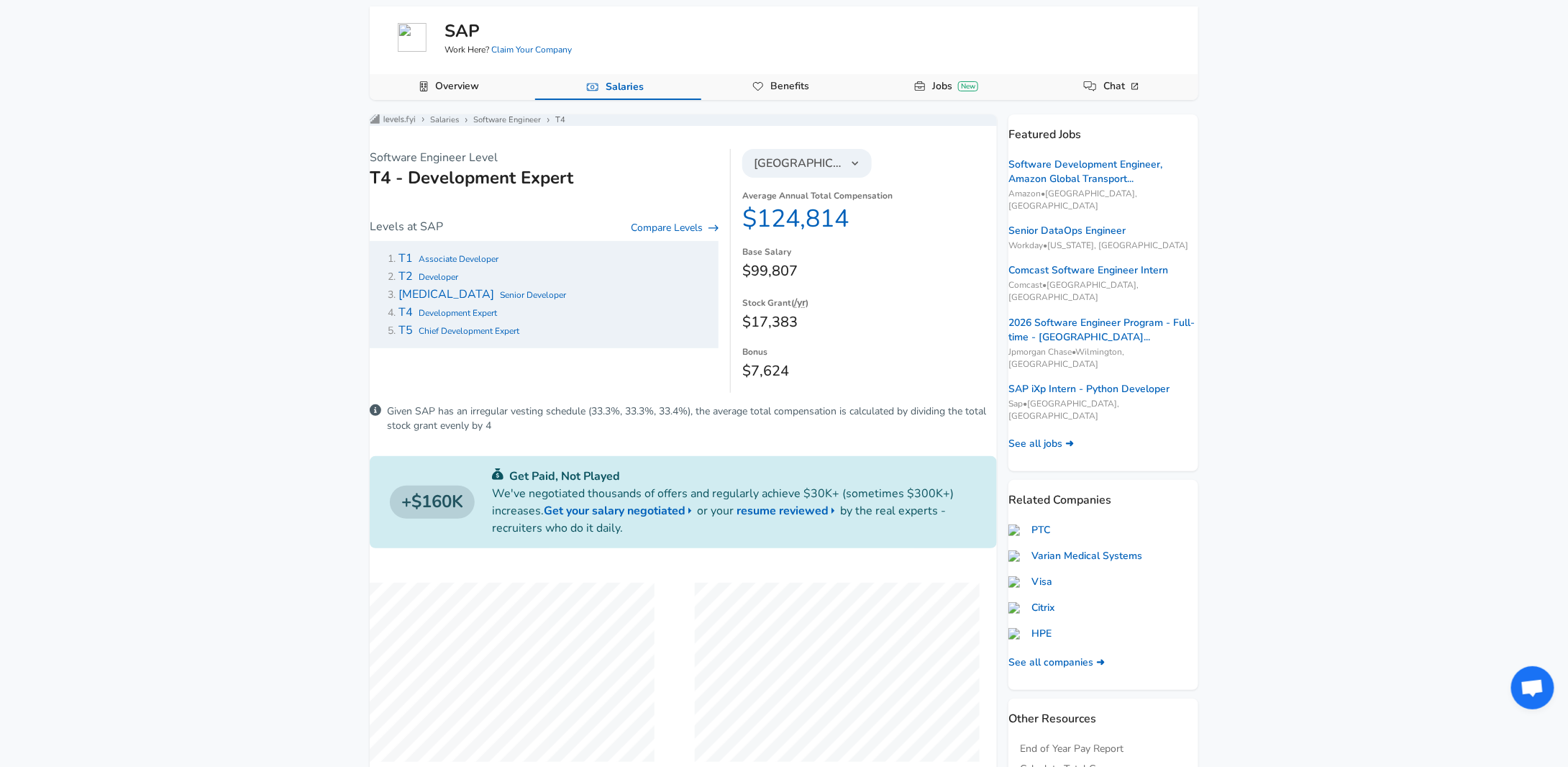
click at [849, 169] on icon "button" at bounding box center [855, 164] width 13 height 13
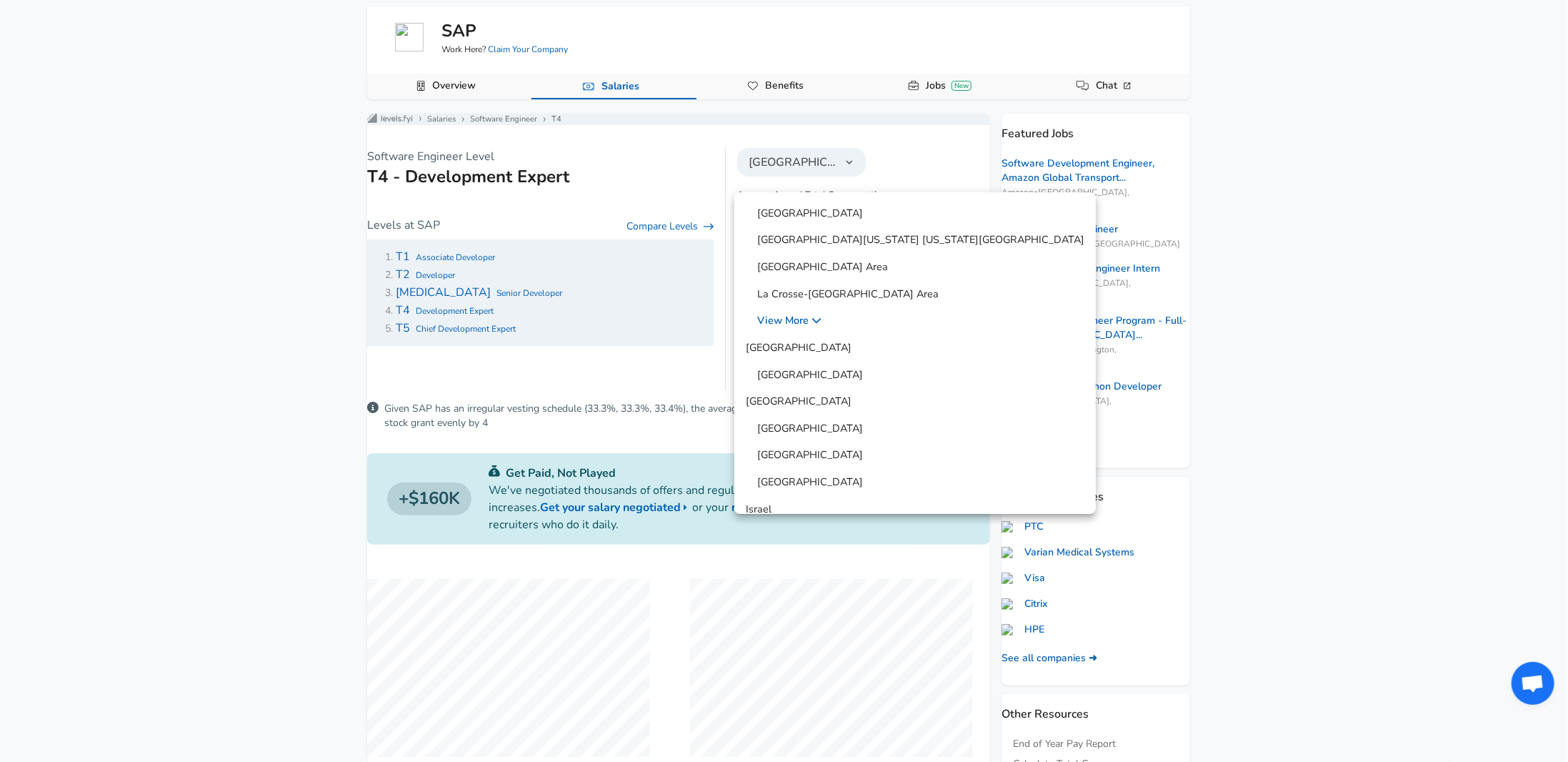
scroll to position [214, 0]
click at [829, 269] on span "[GEOGRAPHIC_DATA] Area" at bounding box center [816, 266] width 142 height 16
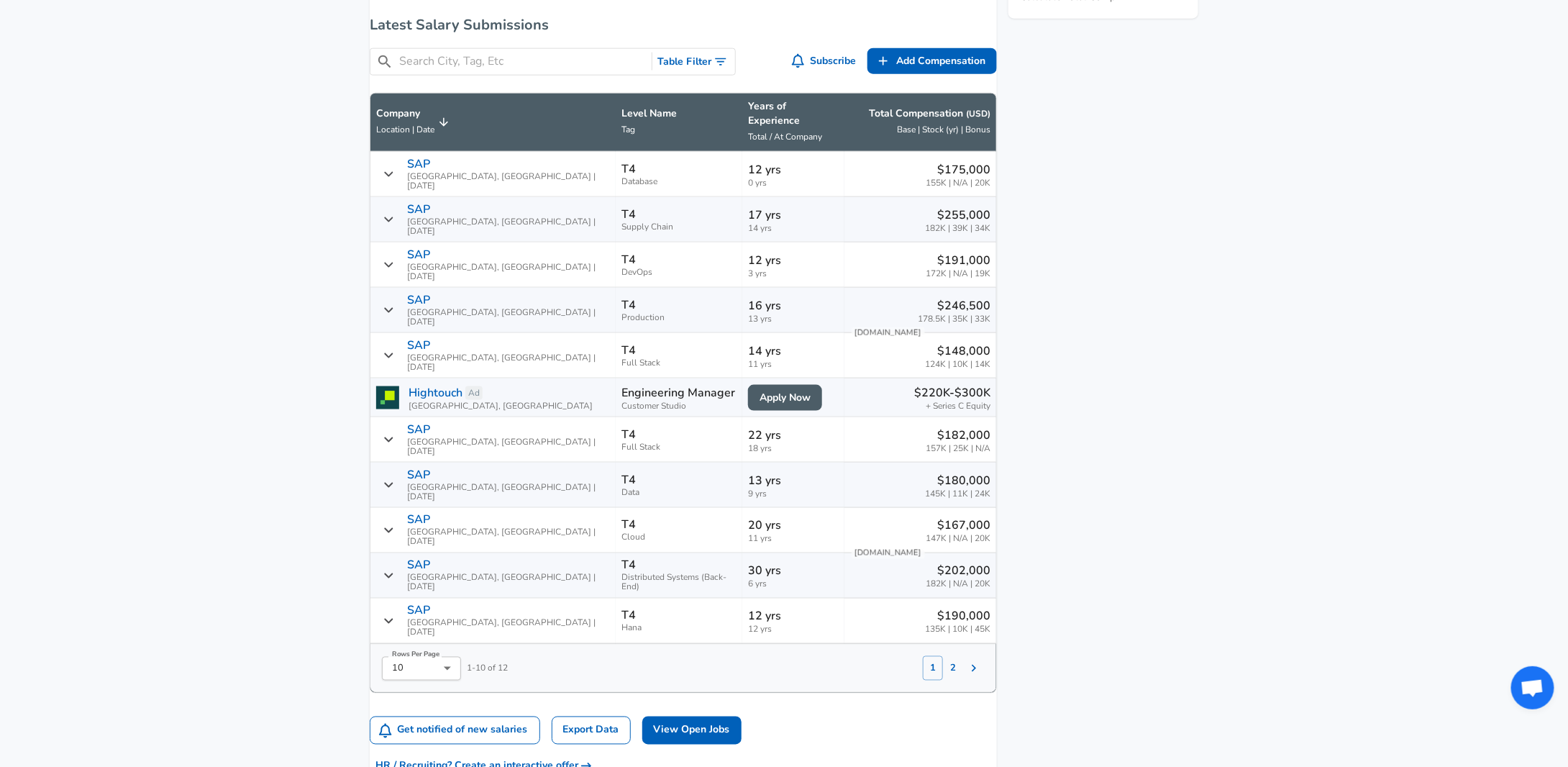
scroll to position [791, 0]
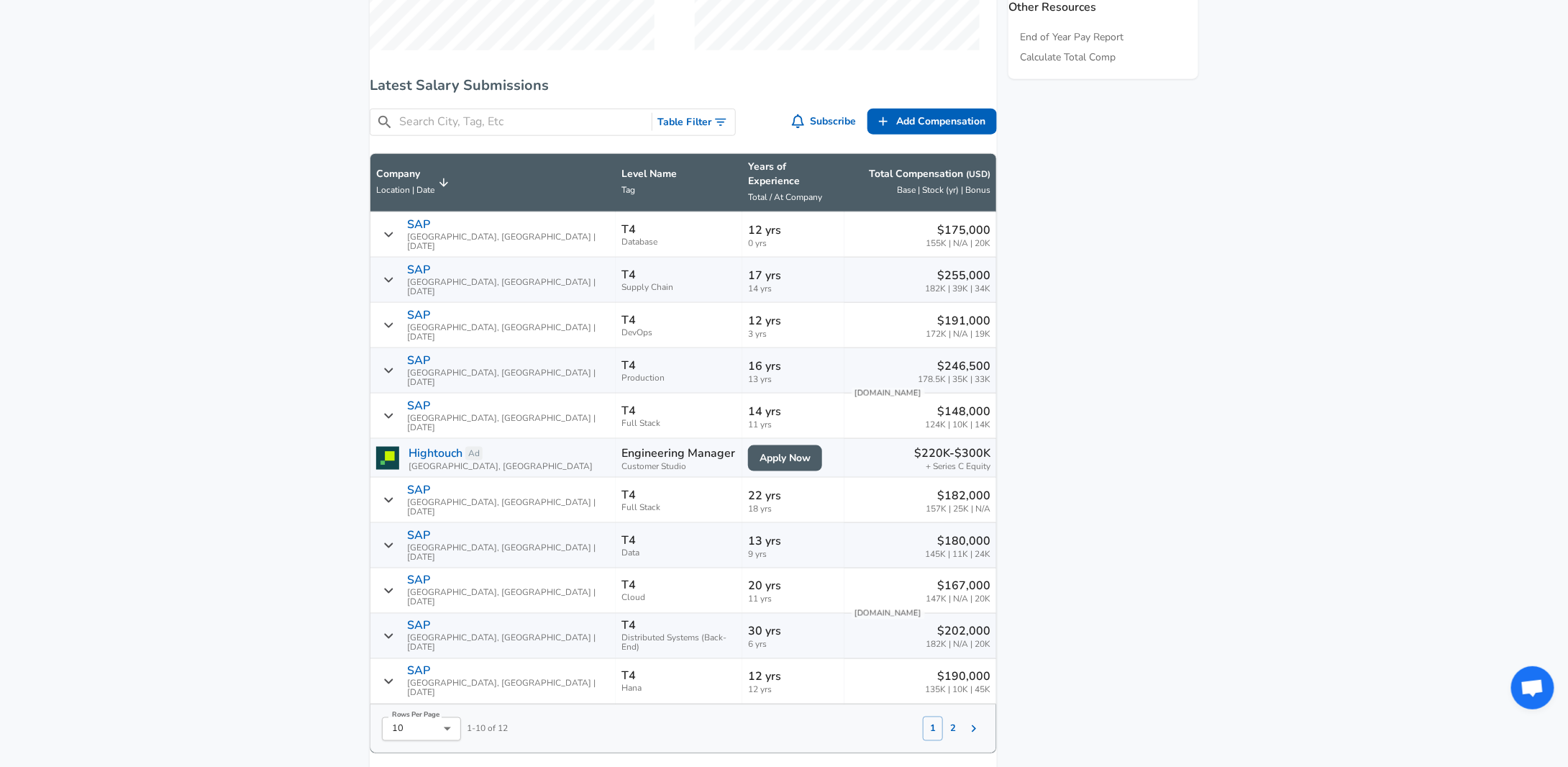
click at [395, 274] on icon "Salary Submissions" at bounding box center [388, 280] width 11 height 11
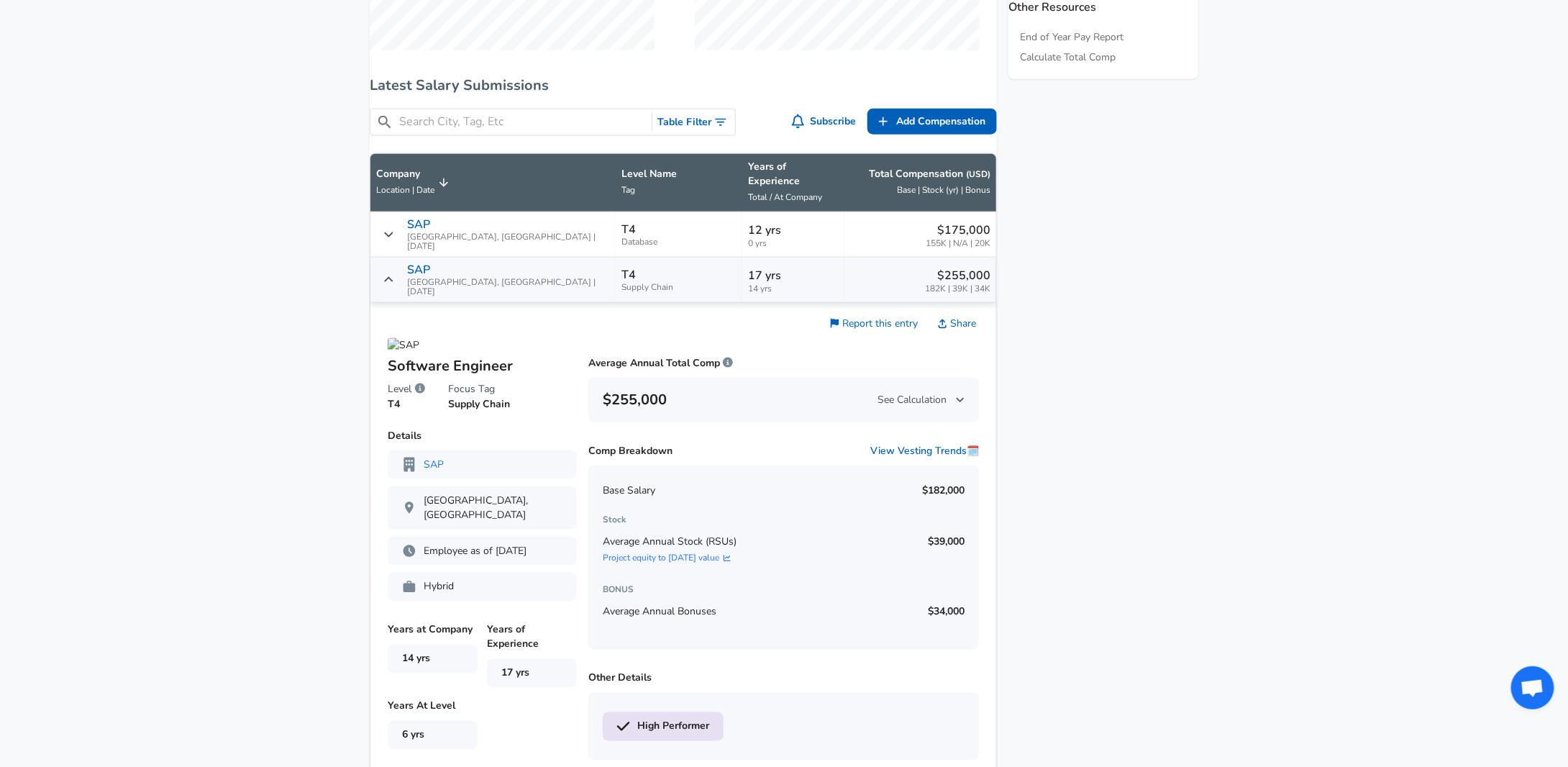
click at [395, 274] on icon "Salary Submissions" at bounding box center [388, 280] width 11 height 11
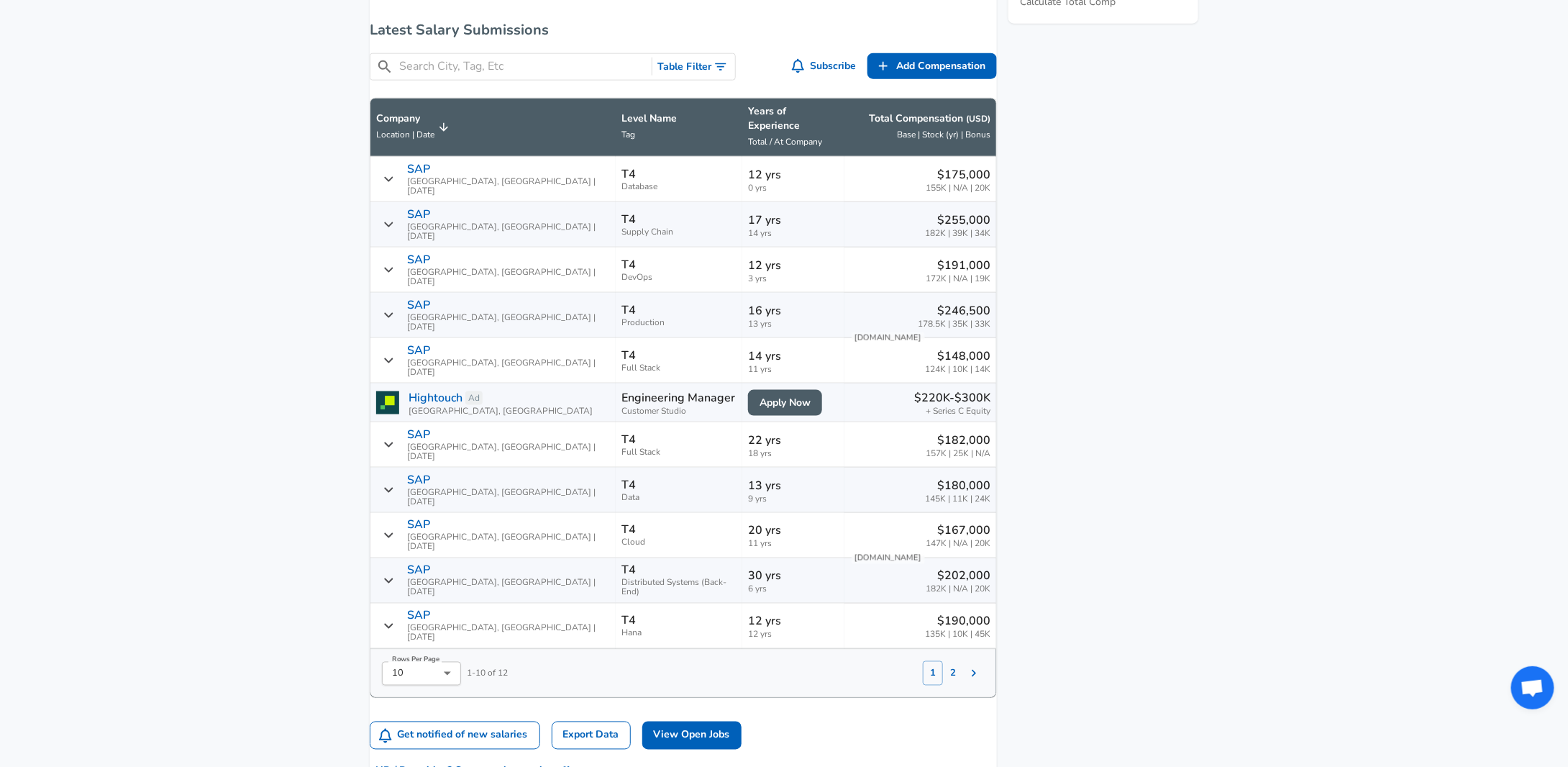
scroll to position [863, 0]
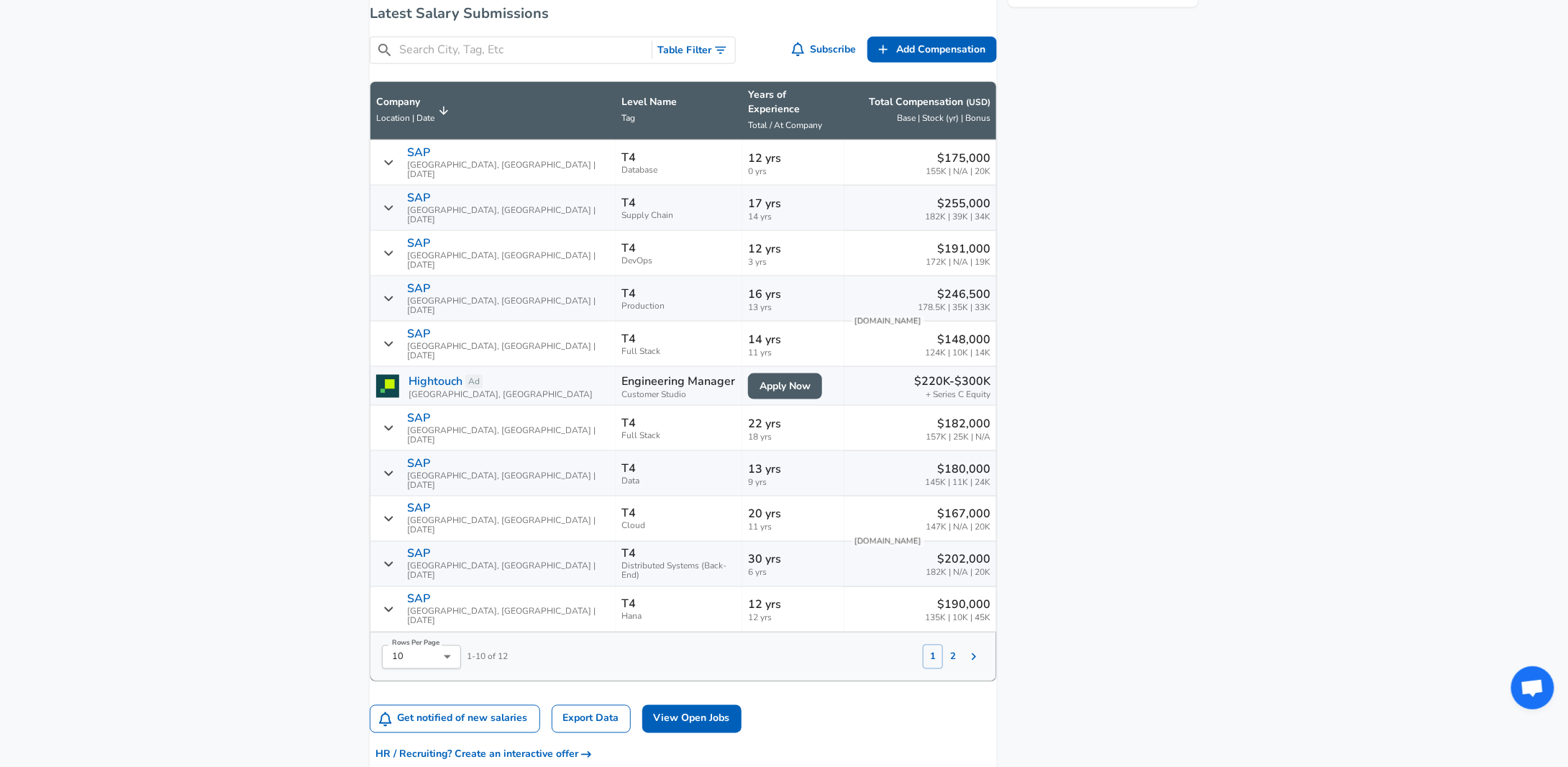
click at [943, 644] on button "2" at bounding box center [952, 657] width 20 height 25
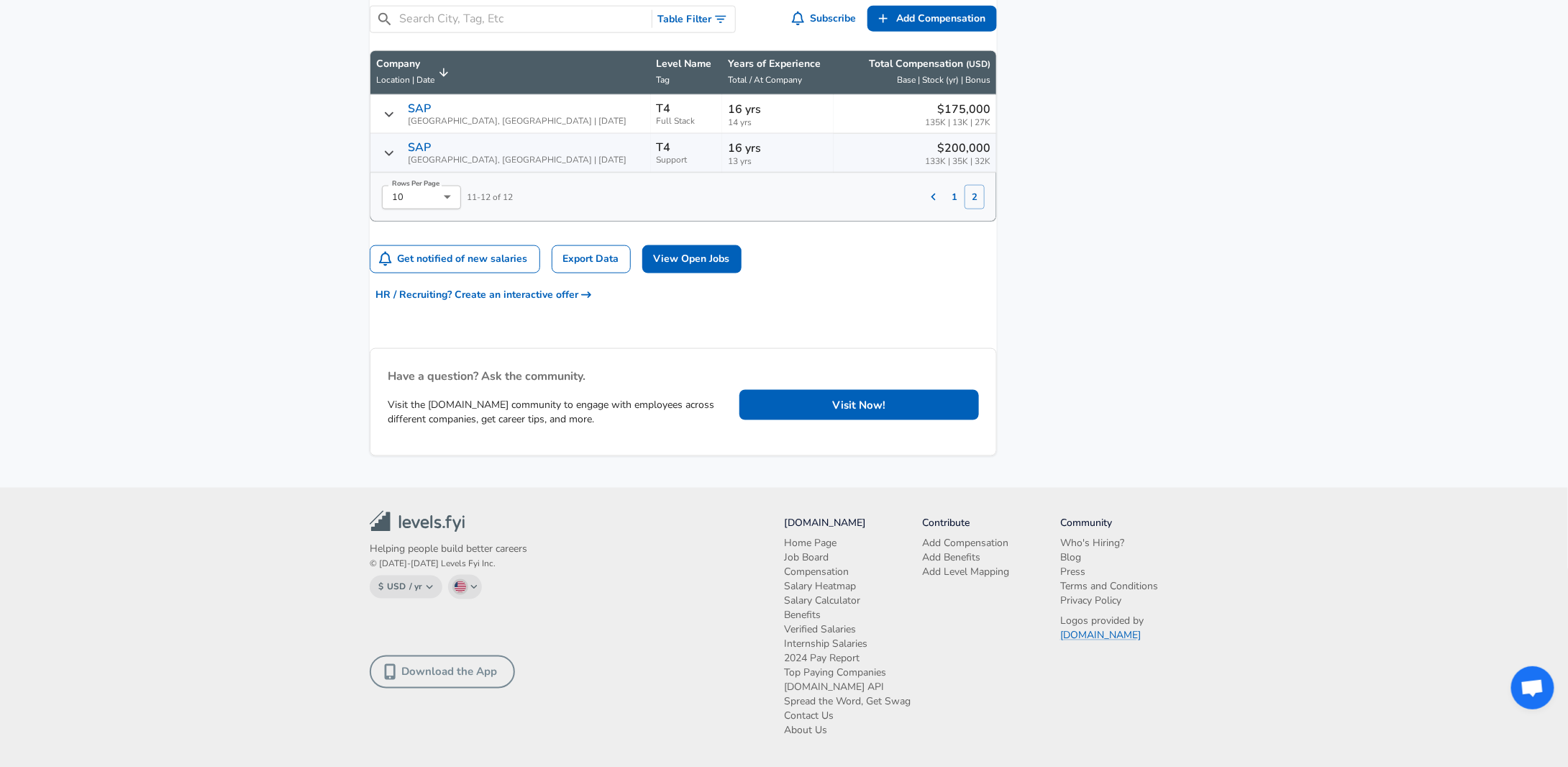
scroll to position [917, 0]
click at [944, 185] on button "1" at bounding box center [954, 197] width 20 height 25
